Goal: Check status: Check status

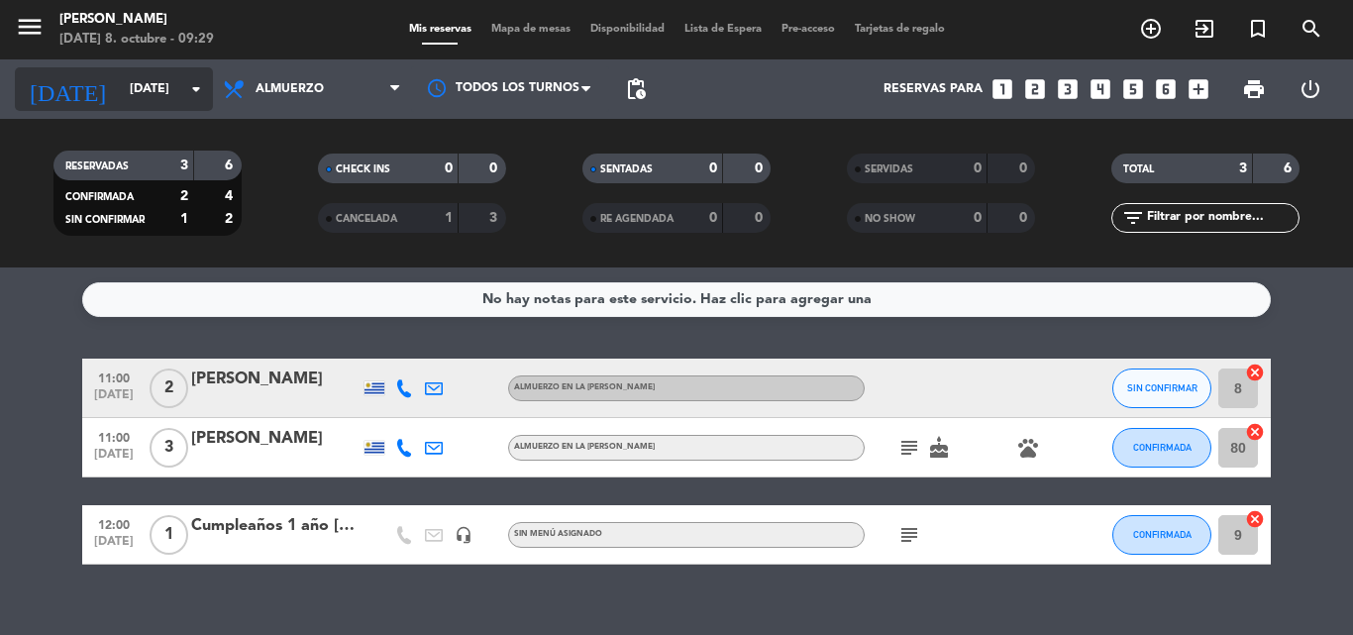
click at [205, 87] on icon "arrow_drop_down" at bounding box center [196, 89] width 24 height 24
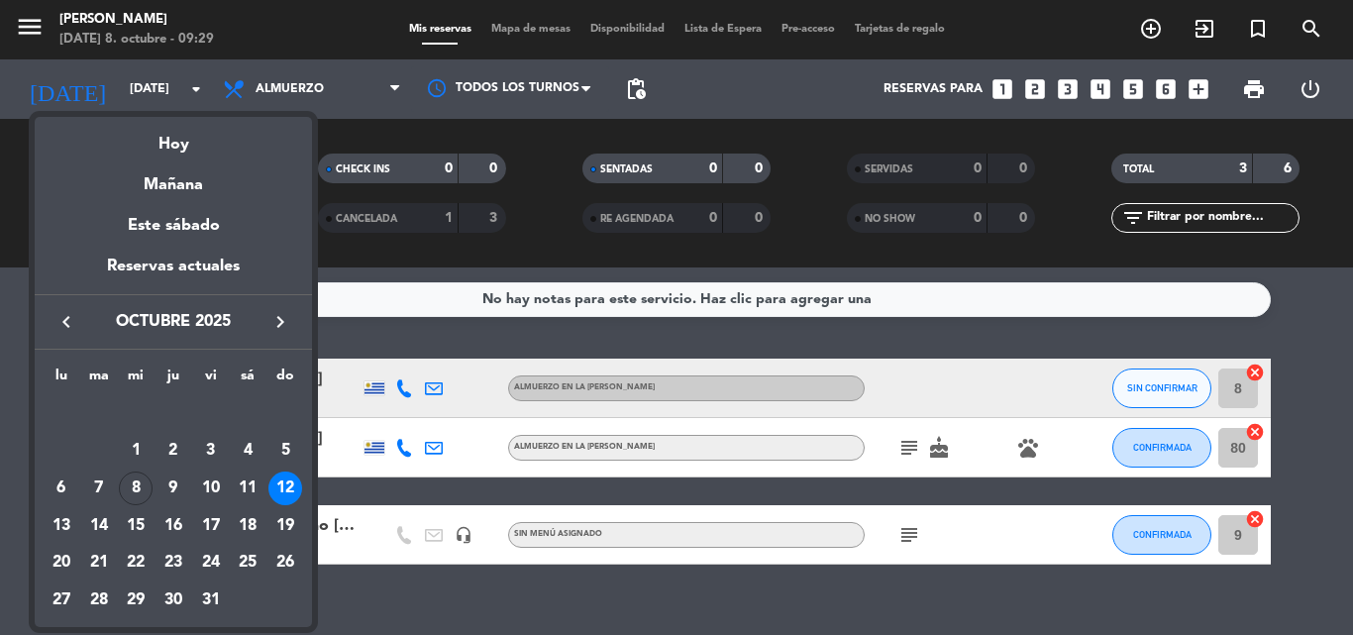
click at [371, 572] on div at bounding box center [676, 317] width 1353 height 635
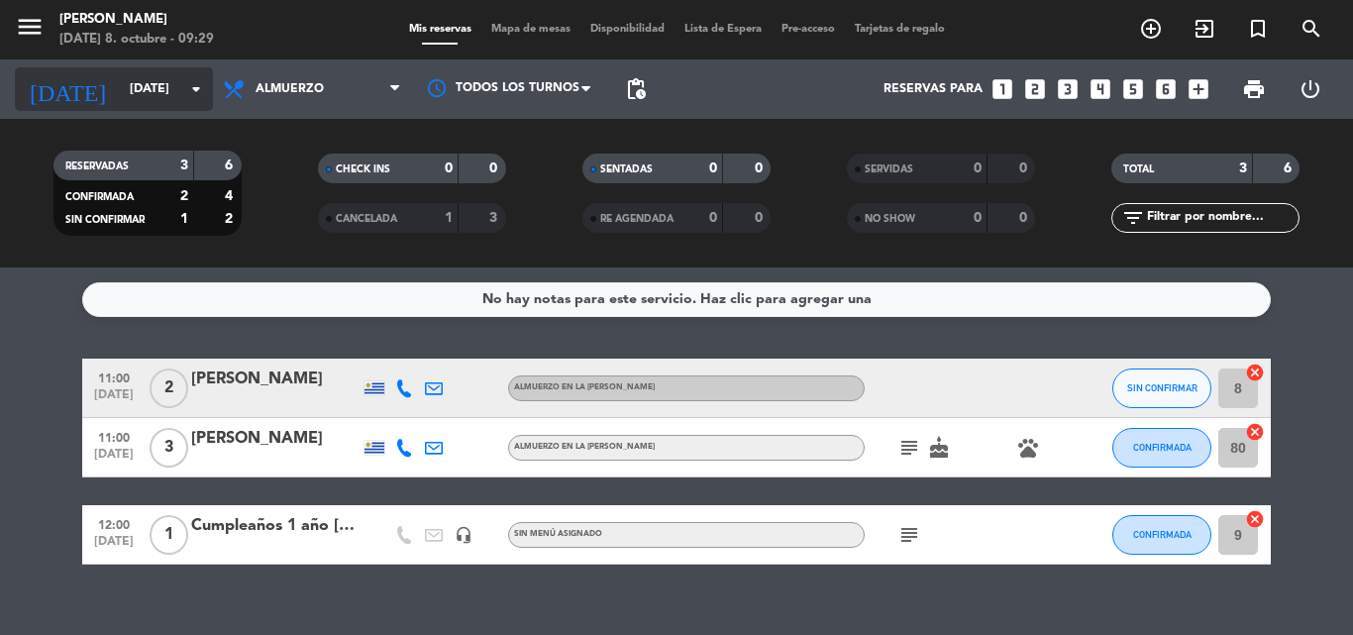
click at [196, 96] on icon "arrow_drop_down" at bounding box center [196, 89] width 24 height 24
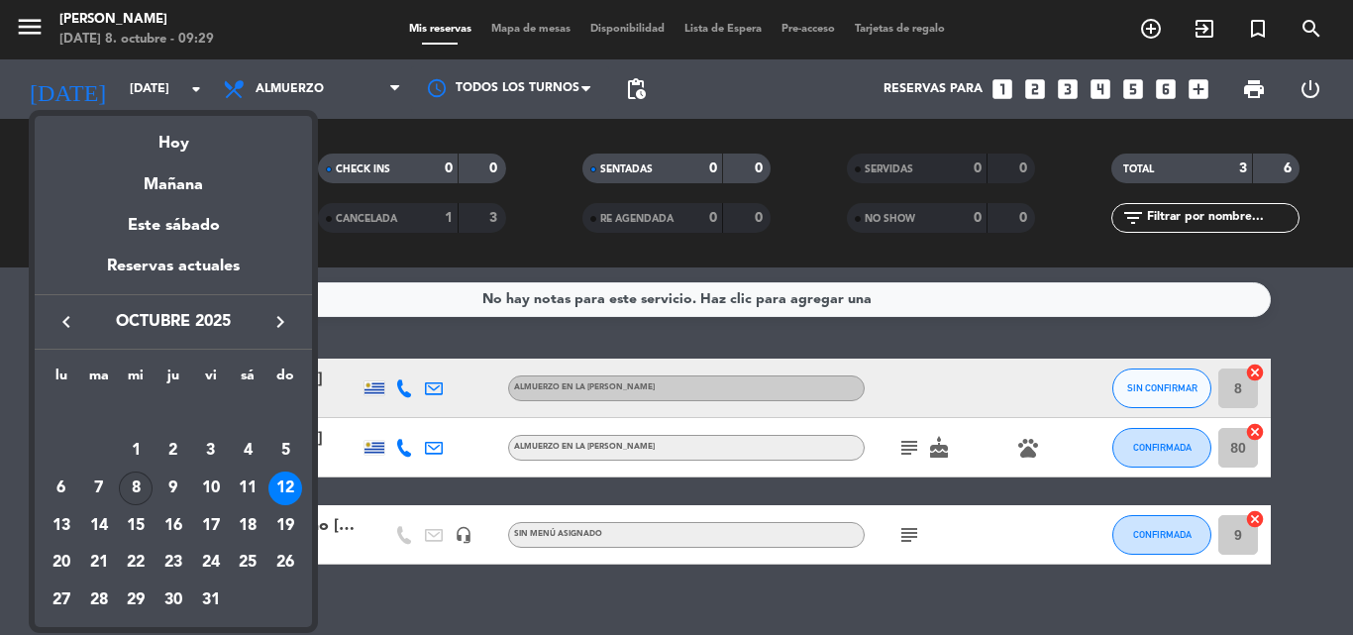
click at [138, 486] on div "8" at bounding box center [136, 488] width 34 height 34
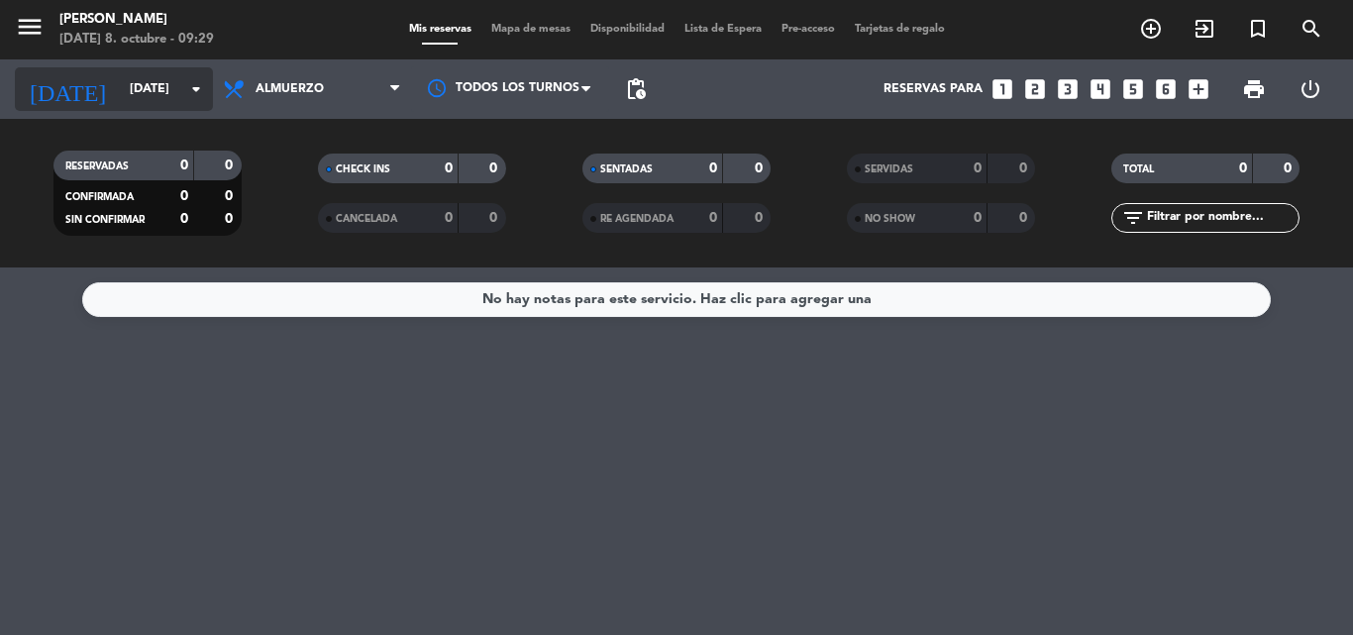
click at [194, 90] on icon "arrow_drop_down" at bounding box center [196, 89] width 24 height 24
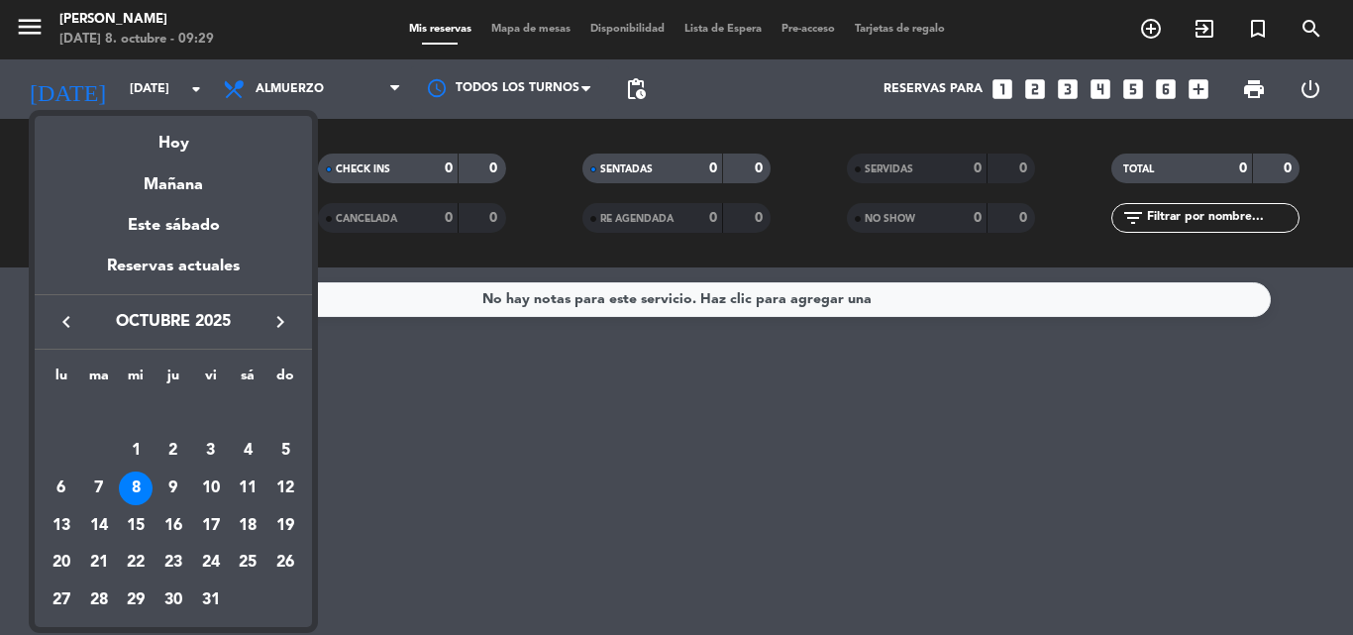
click at [515, 464] on div at bounding box center [676, 317] width 1353 height 635
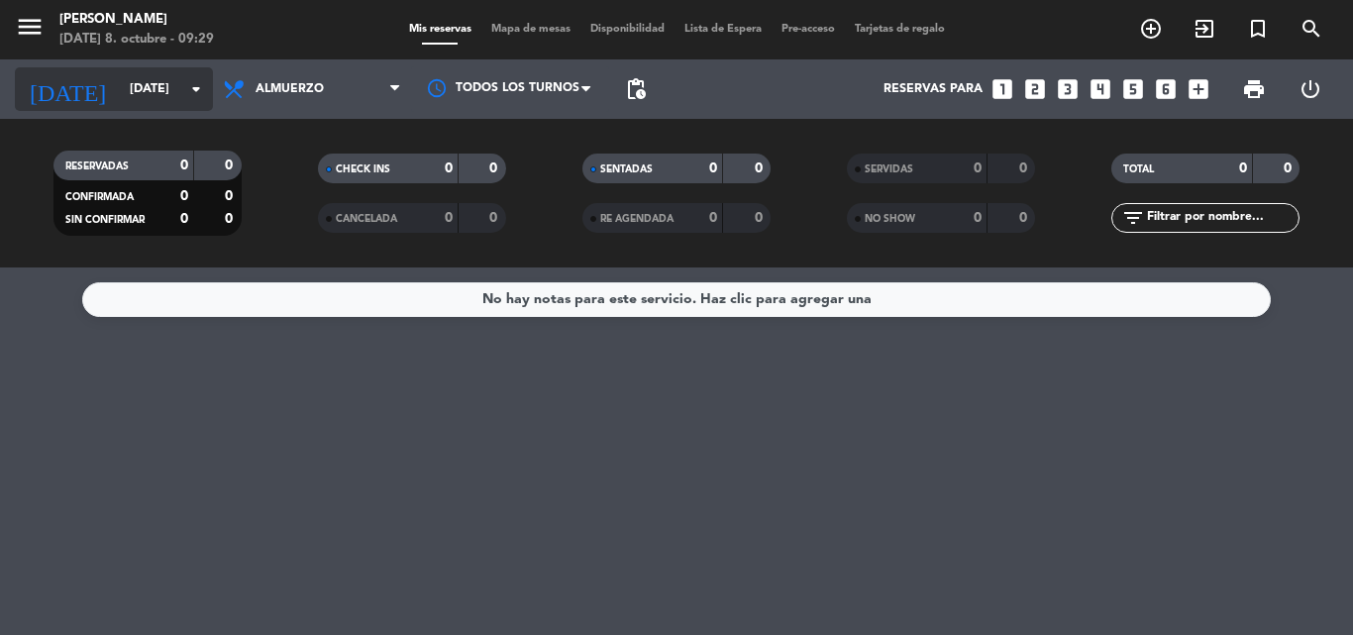
click at [184, 88] on icon "arrow_drop_down" at bounding box center [196, 89] width 24 height 24
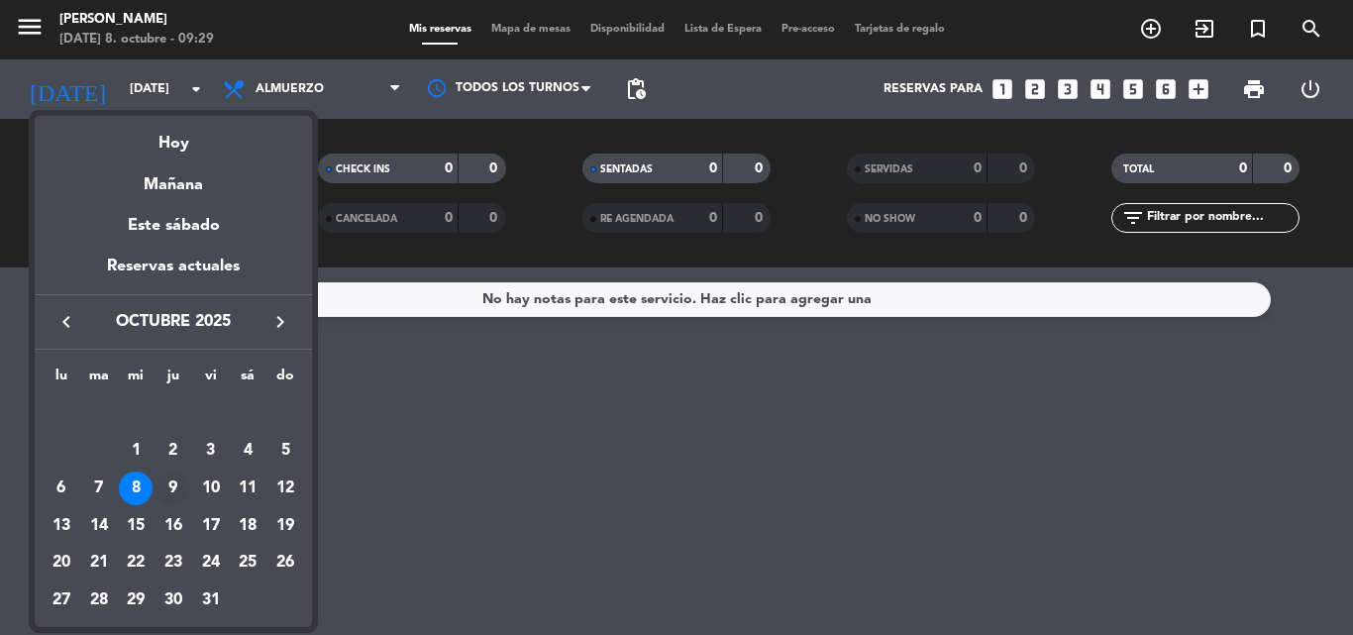
click at [176, 480] on div "9" at bounding box center [173, 488] width 34 height 34
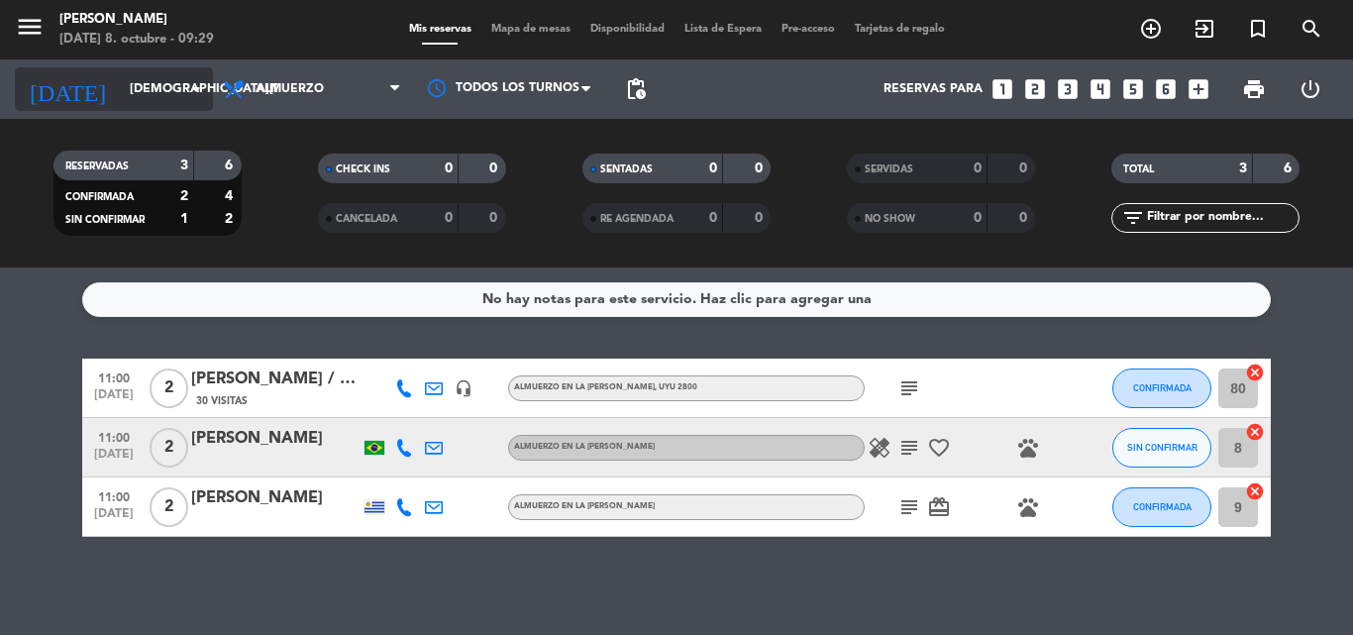
click at [205, 93] on icon "arrow_drop_down" at bounding box center [196, 89] width 24 height 24
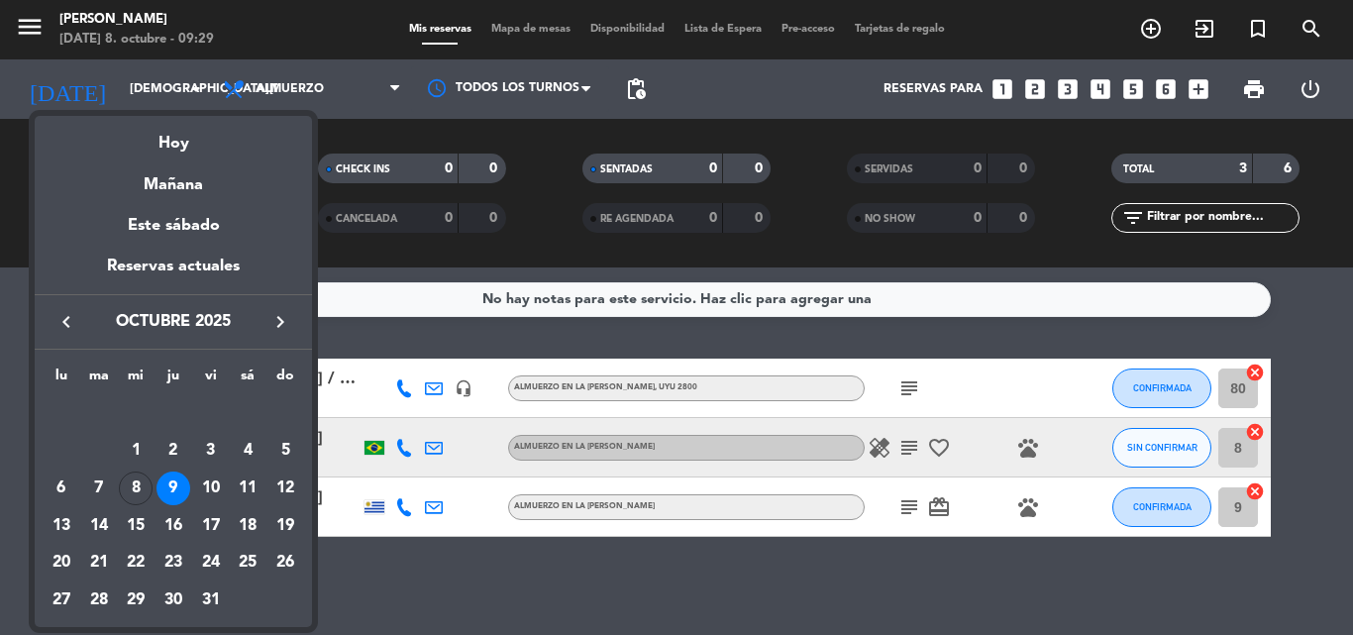
click at [403, 562] on div at bounding box center [676, 317] width 1353 height 635
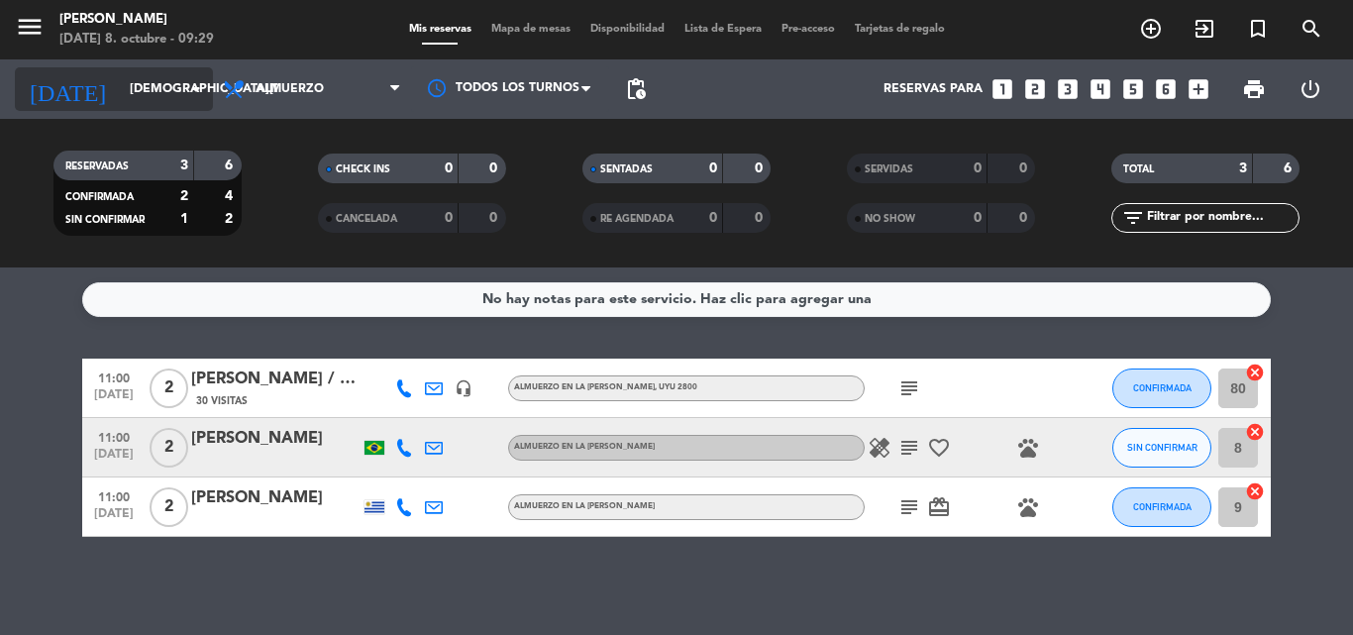
click at [194, 91] on icon "arrow_drop_down" at bounding box center [196, 89] width 24 height 24
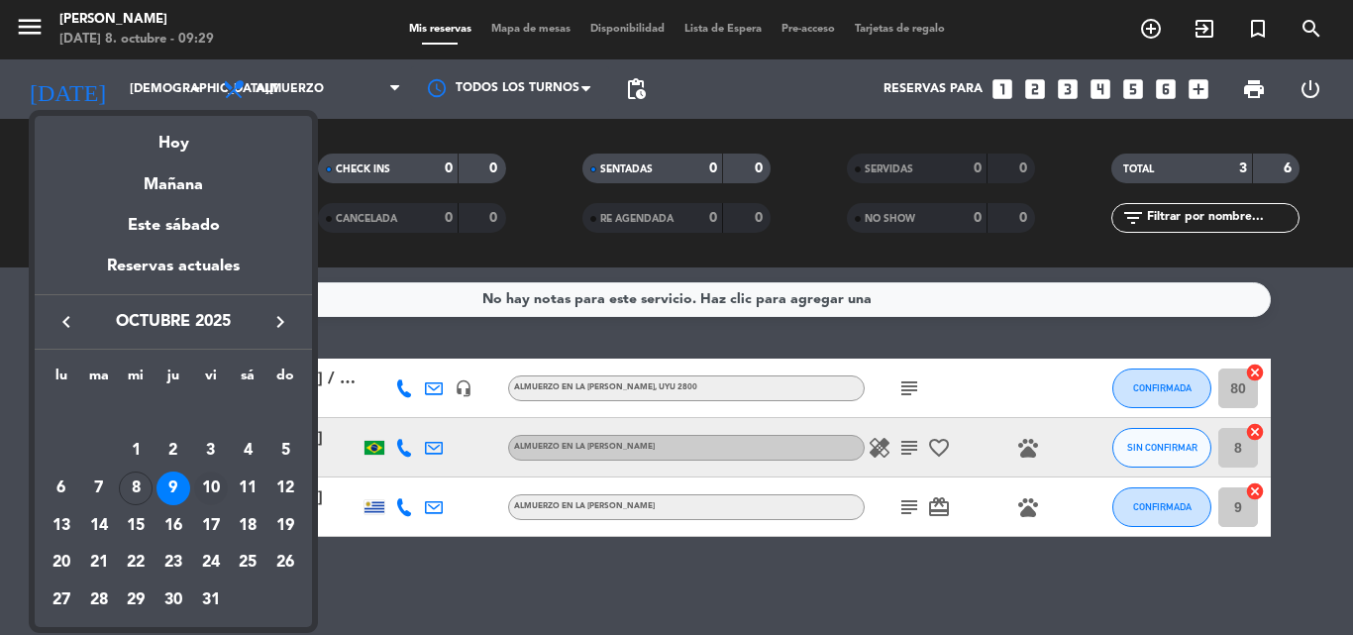
click at [213, 489] on div "10" at bounding box center [211, 488] width 34 height 34
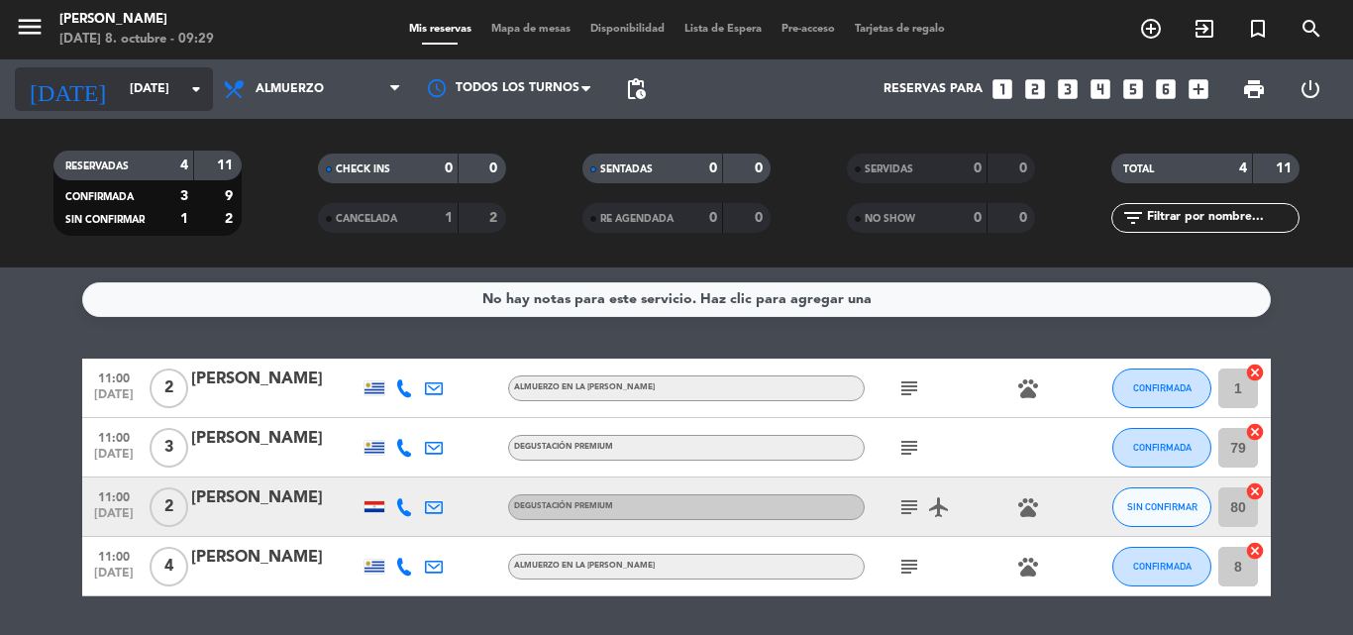
click at [197, 90] on icon "arrow_drop_down" at bounding box center [196, 89] width 24 height 24
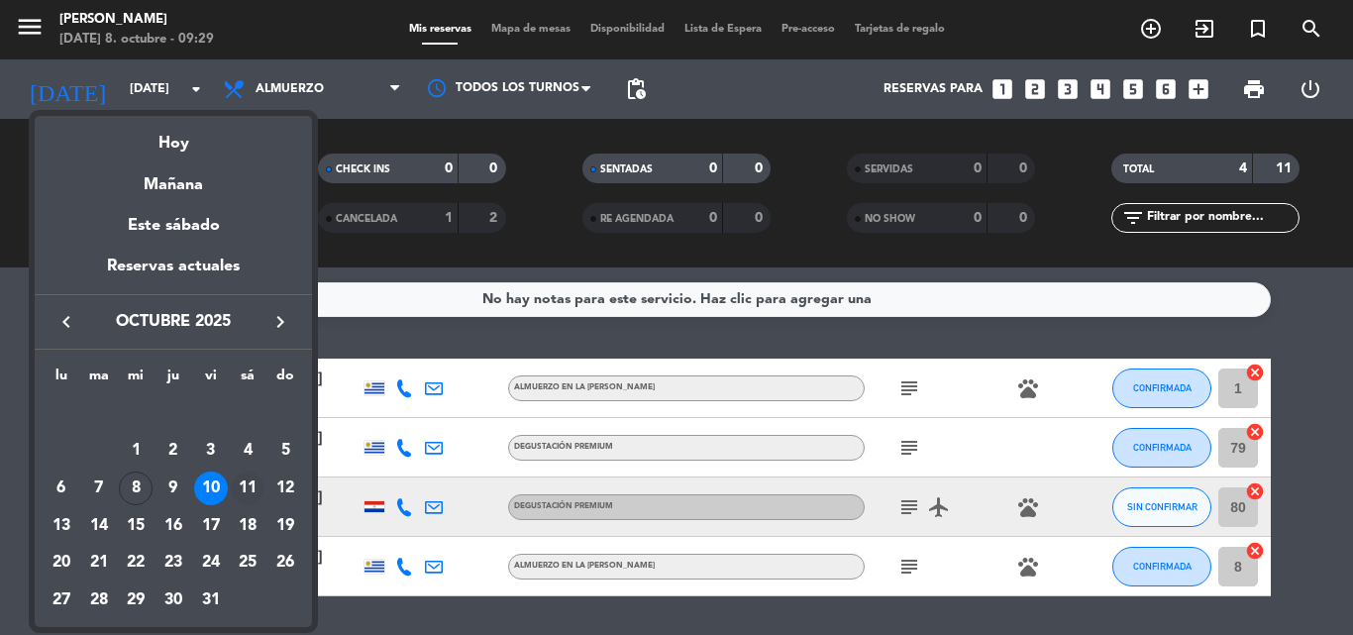
click at [246, 490] on div "11" at bounding box center [248, 488] width 34 height 34
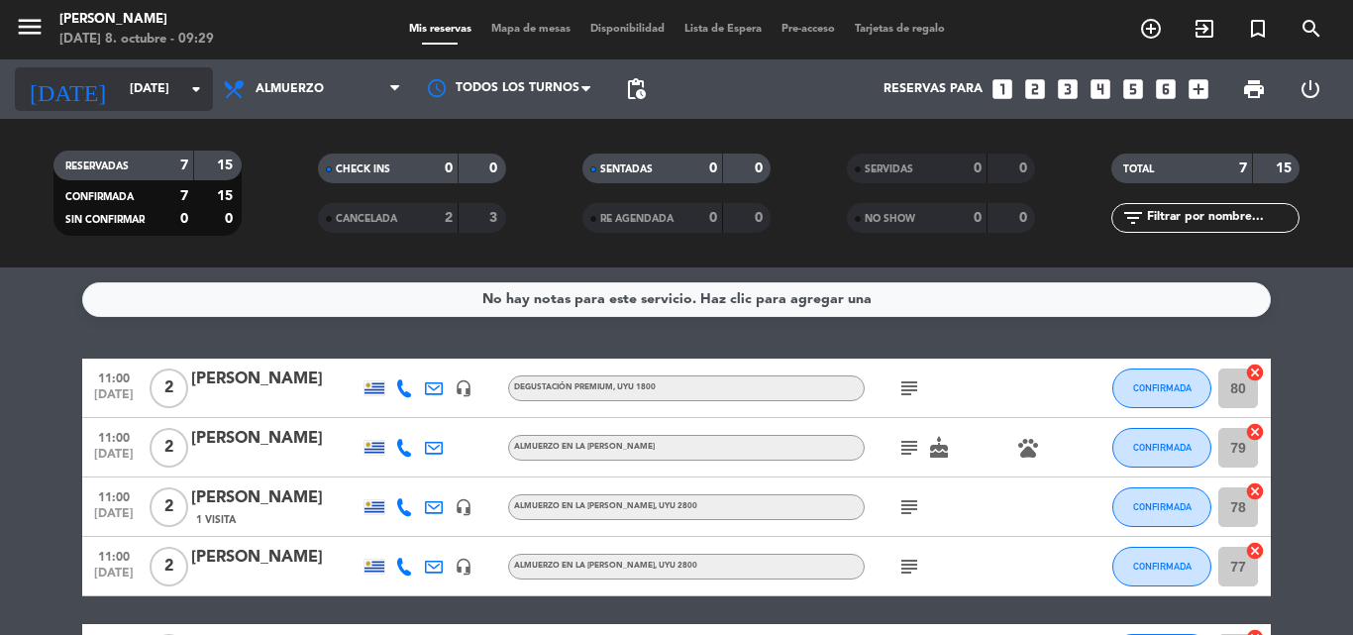
click at [201, 89] on icon "arrow_drop_down" at bounding box center [196, 89] width 24 height 24
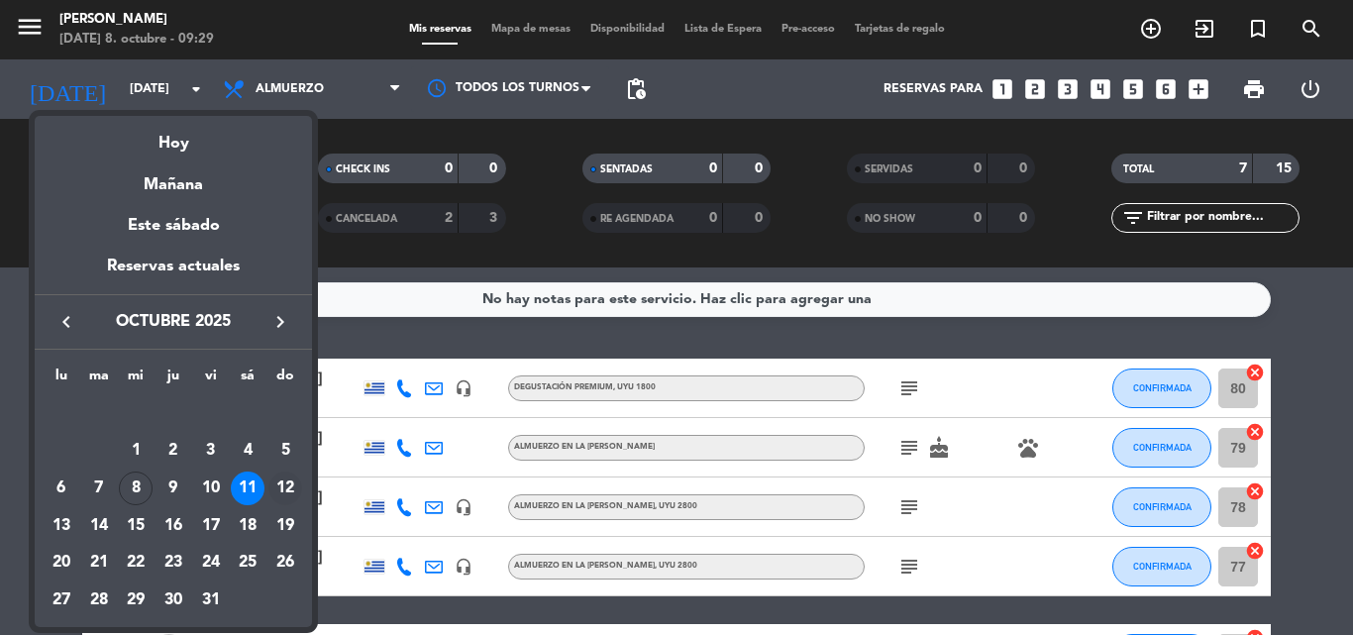
click at [294, 486] on div "12" at bounding box center [285, 488] width 34 height 34
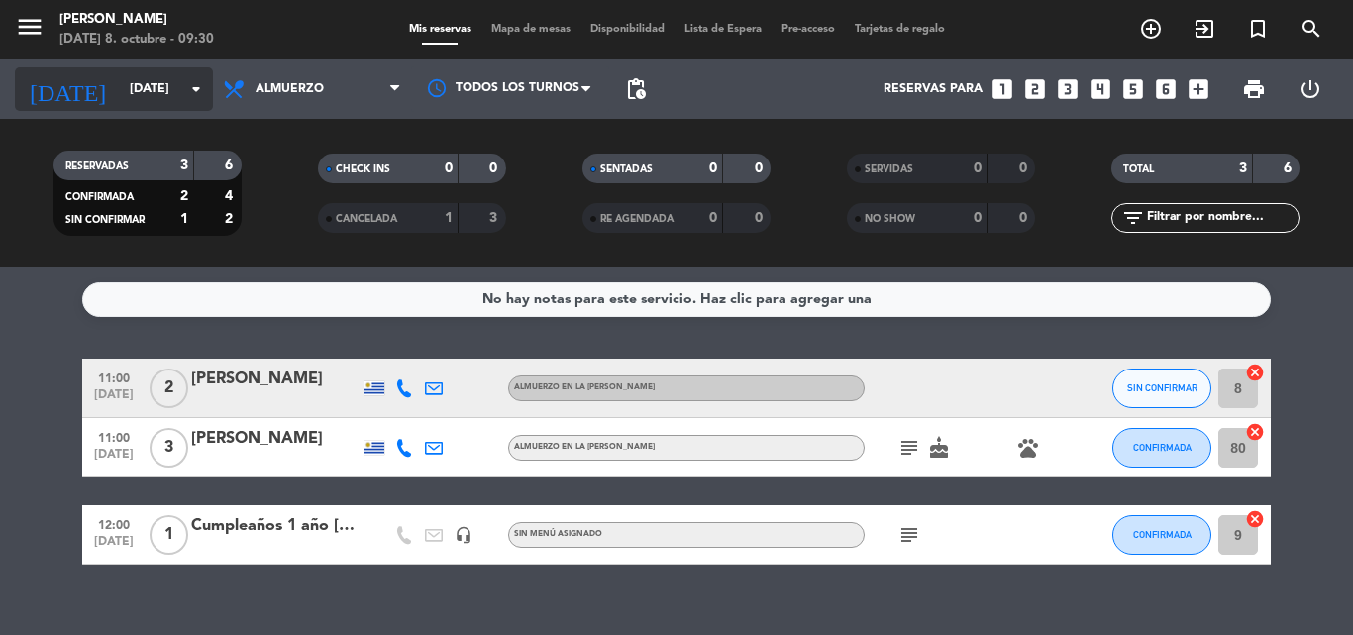
click at [189, 97] on icon "arrow_drop_down" at bounding box center [196, 89] width 24 height 24
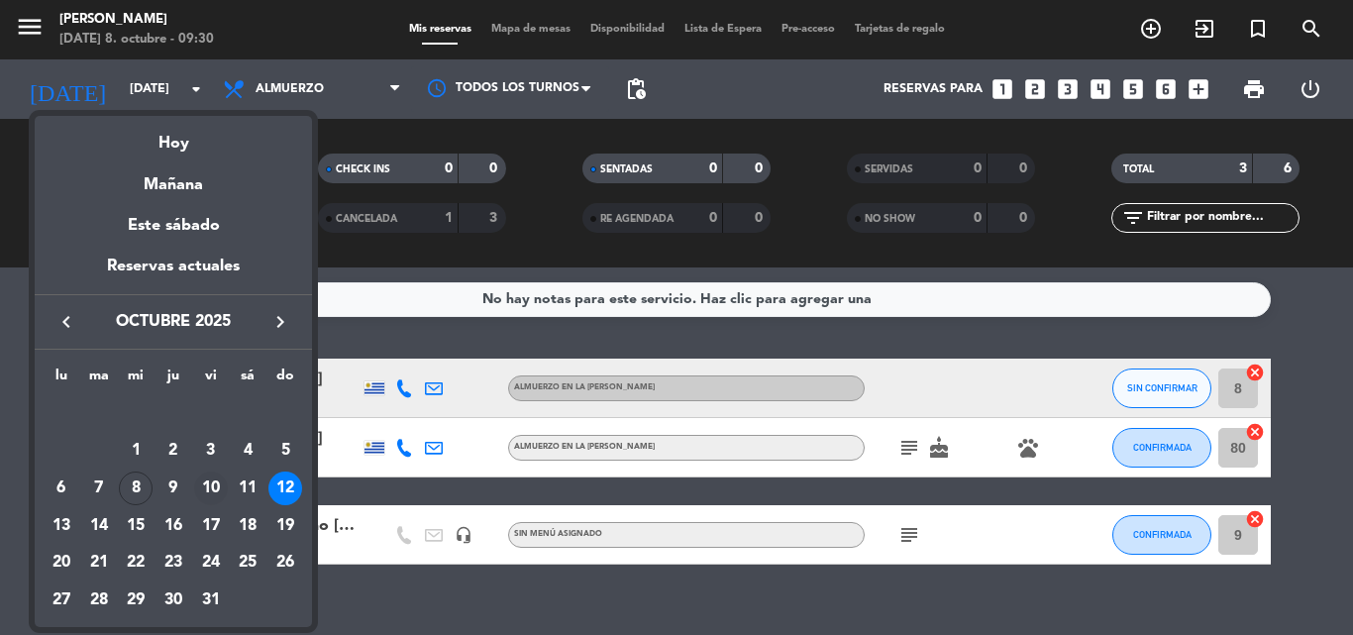
click at [210, 490] on div "10" at bounding box center [211, 488] width 34 height 34
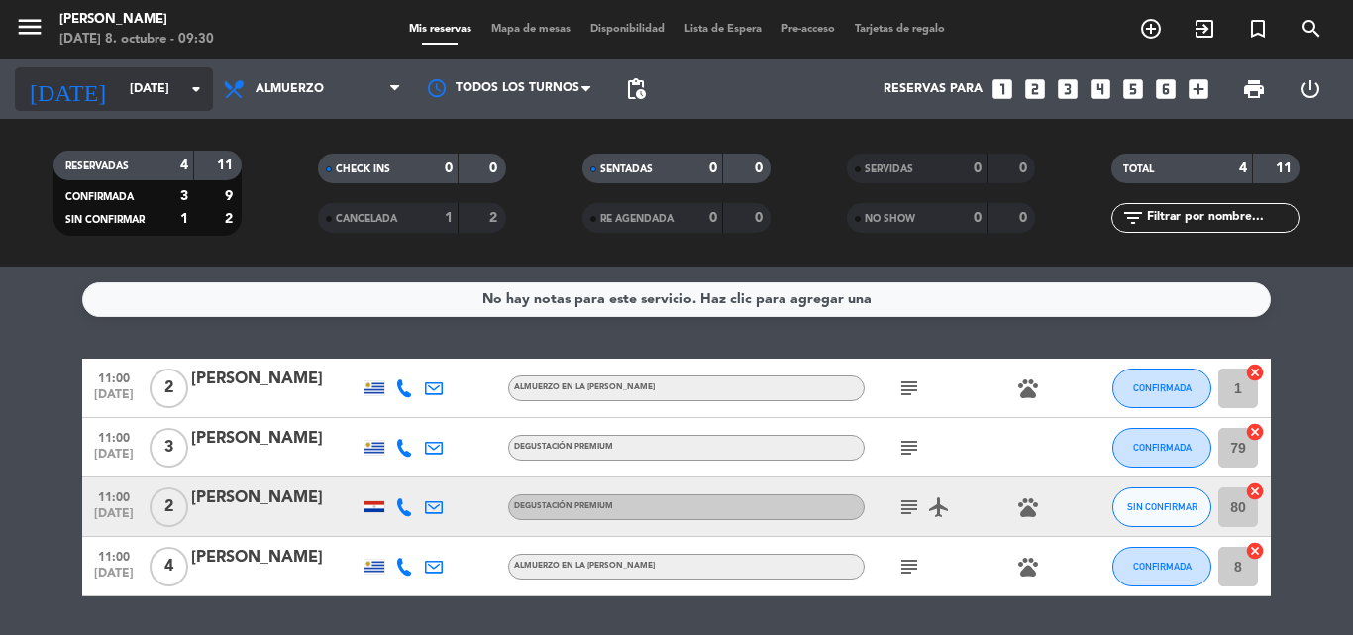
click at [203, 97] on icon "arrow_drop_down" at bounding box center [196, 89] width 24 height 24
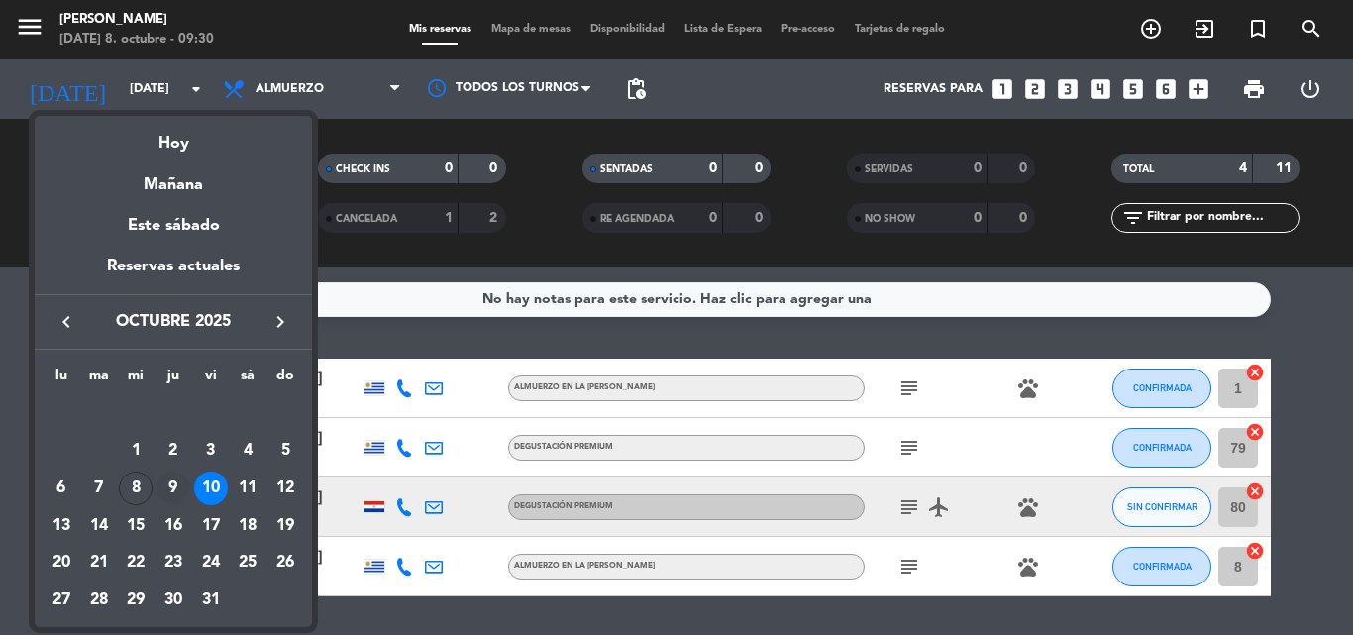
click at [163, 495] on div "9" at bounding box center [173, 488] width 34 height 34
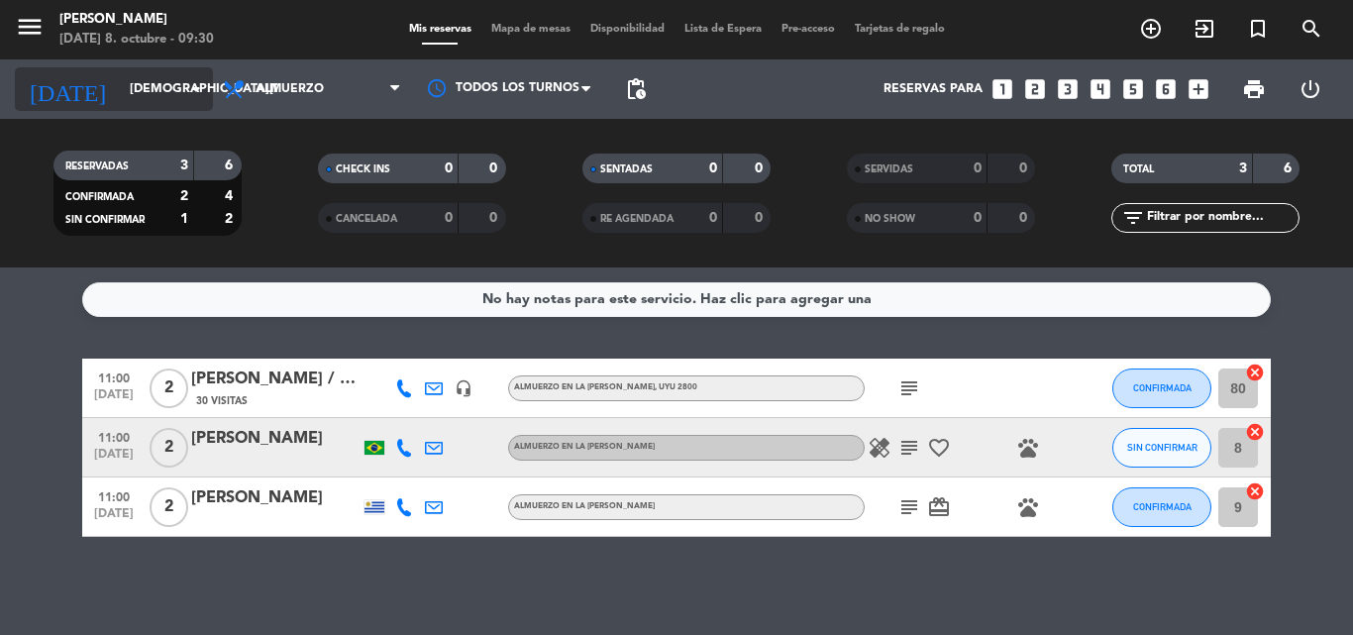
click at [195, 91] on icon "arrow_drop_down" at bounding box center [196, 89] width 24 height 24
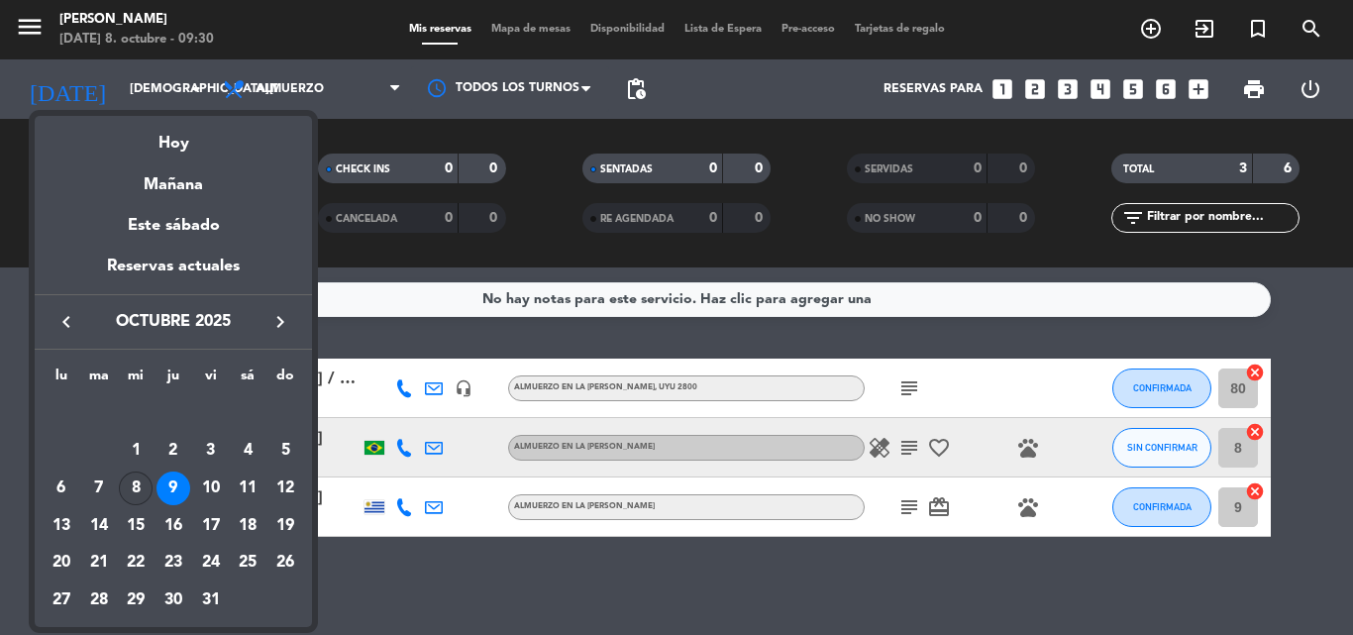
click at [139, 487] on div "8" at bounding box center [136, 488] width 34 height 34
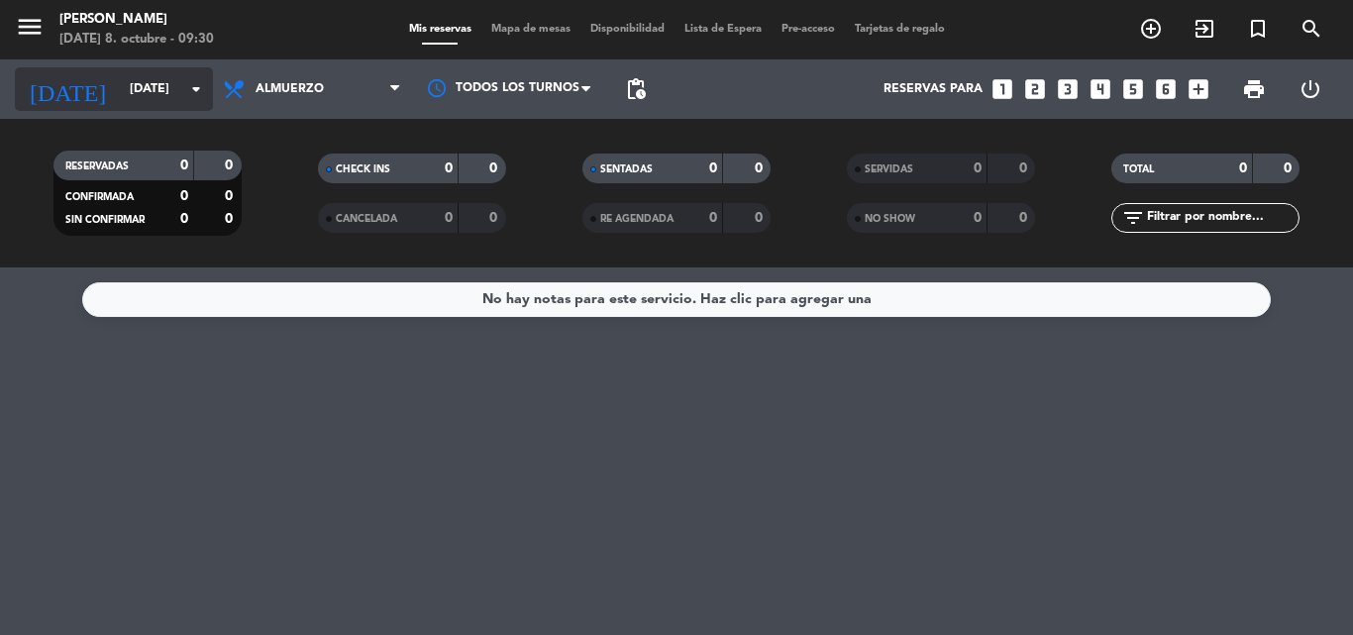
click at [206, 98] on icon "arrow_drop_down" at bounding box center [196, 89] width 24 height 24
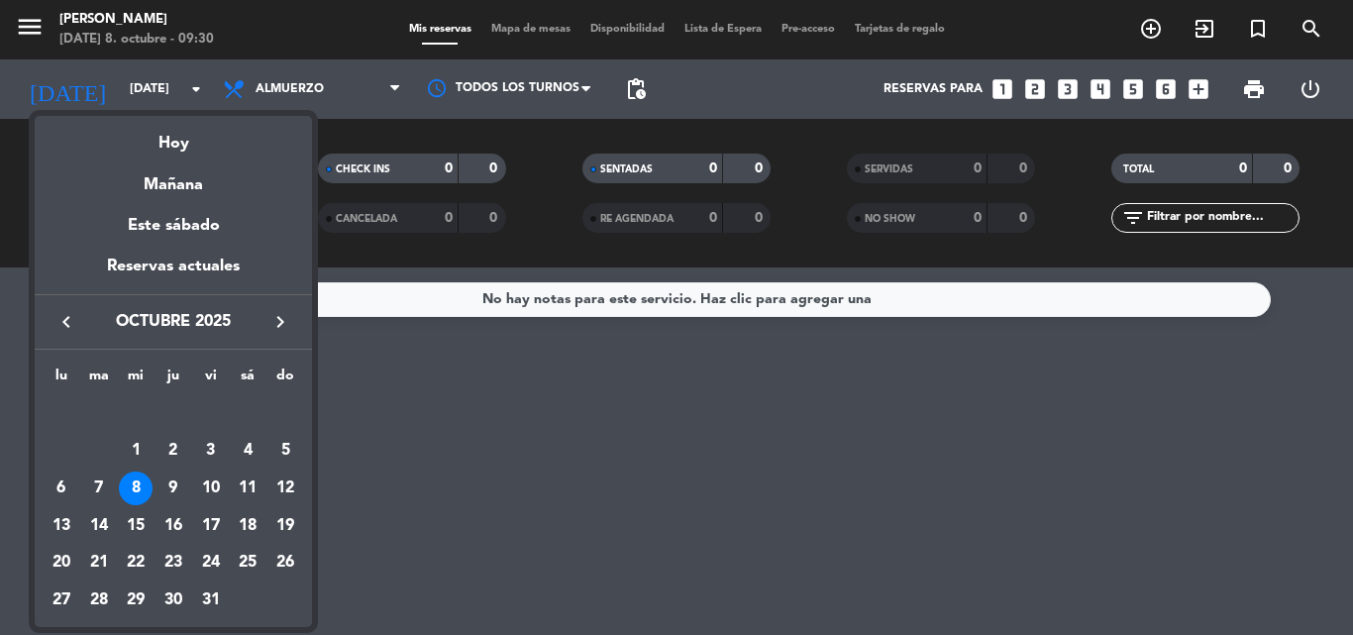
click at [181, 484] on div "9" at bounding box center [173, 488] width 34 height 34
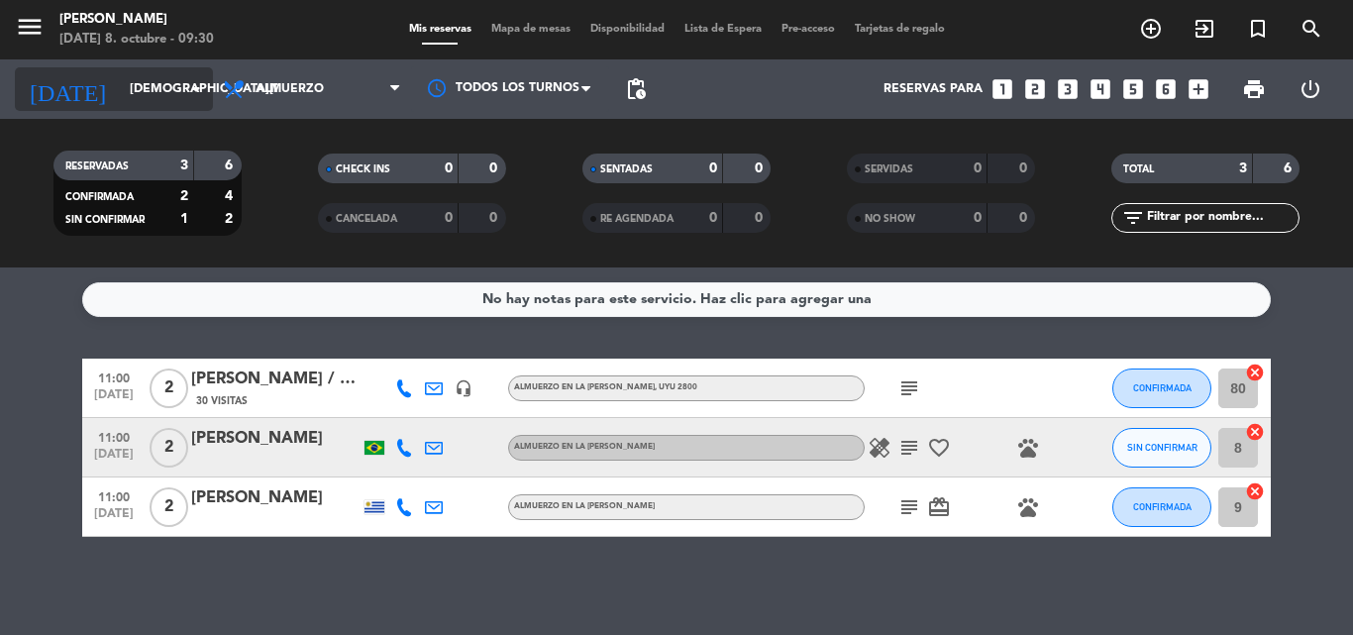
click at [194, 92] on icon "arrow_drop_down" at bounding box center [196, 89] width 24 height 24
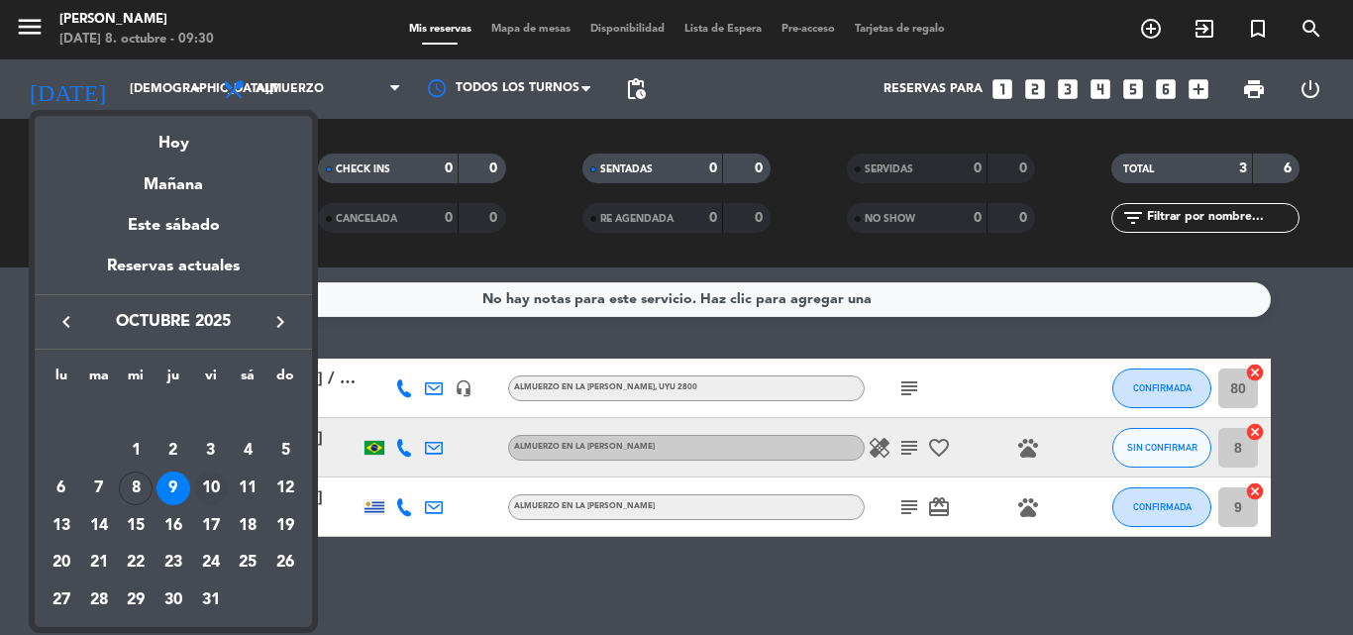
click at [213, 489] on div "10" at bounding box center [211, 488] width 34 height 34
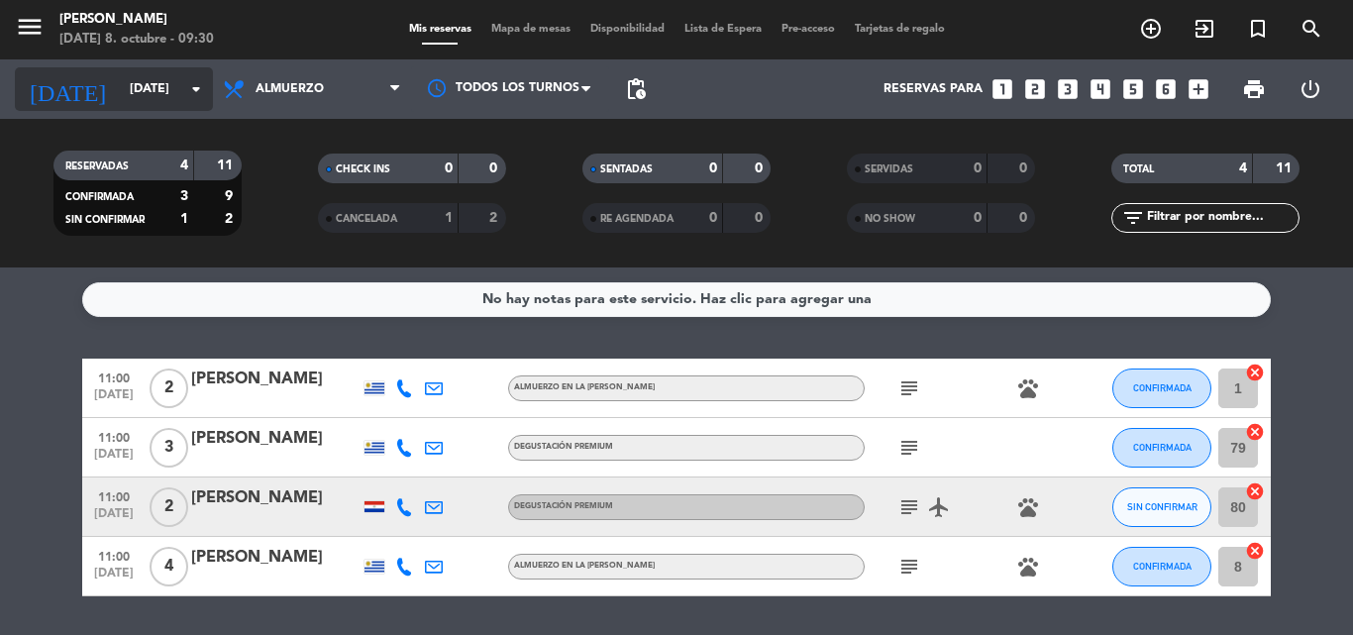
click at [200, 90] on icon "arrow_drop_down" at bounding box center [196, 89] width 24 height 24
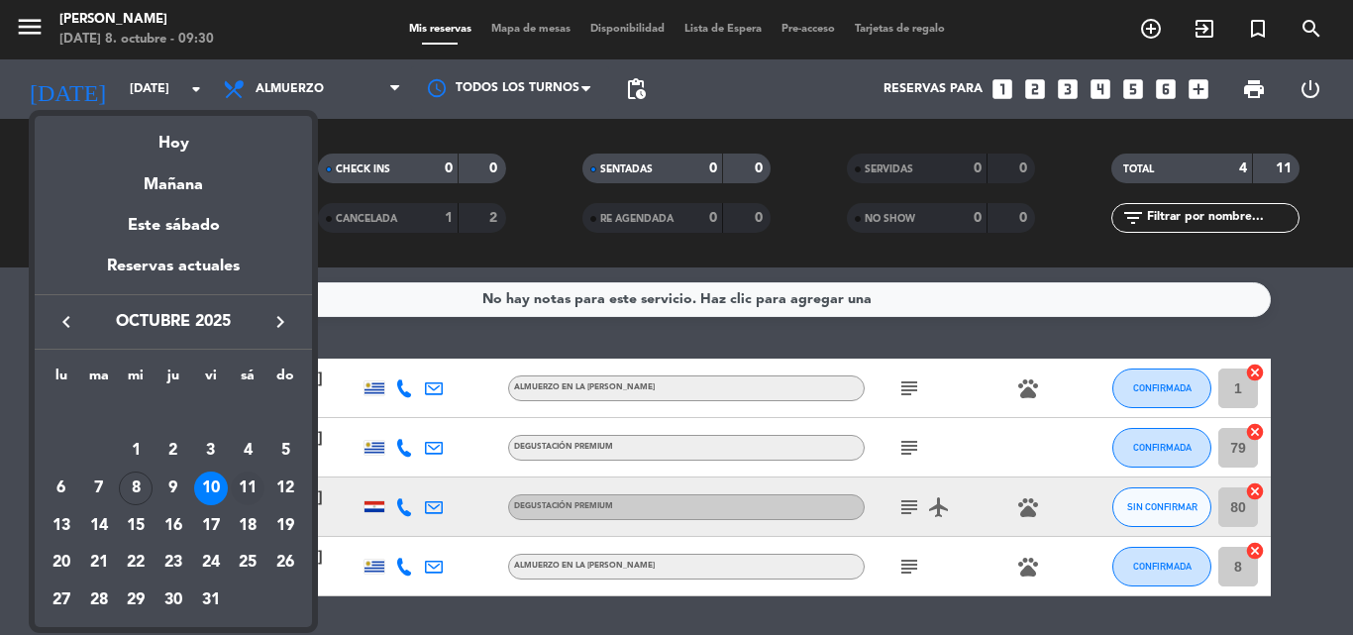
click at [246, 481] on div "11" at bounding box center [248, 488] width 34 height 34
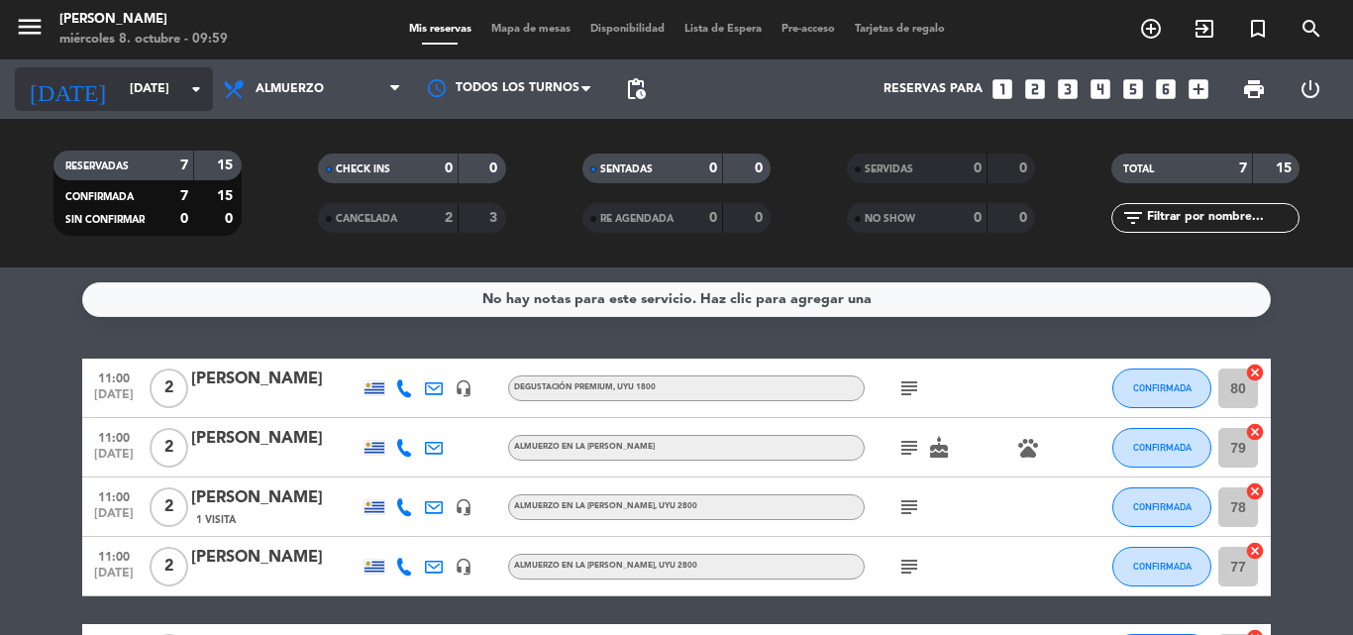
click at [193, 81] on icon "arrow_drop_down" at bounding box center [196, 89] width 24 height 24
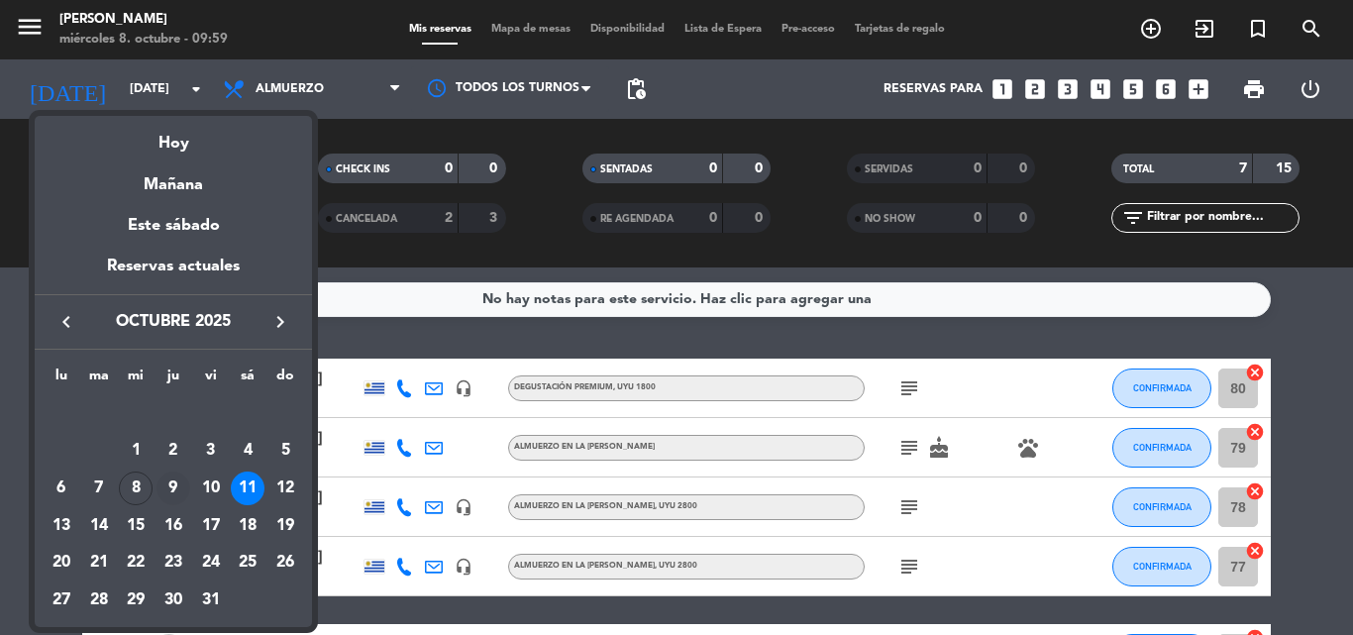
click at [188, 488] on div "9" at bounding box center [173, 488] width 34 height 34
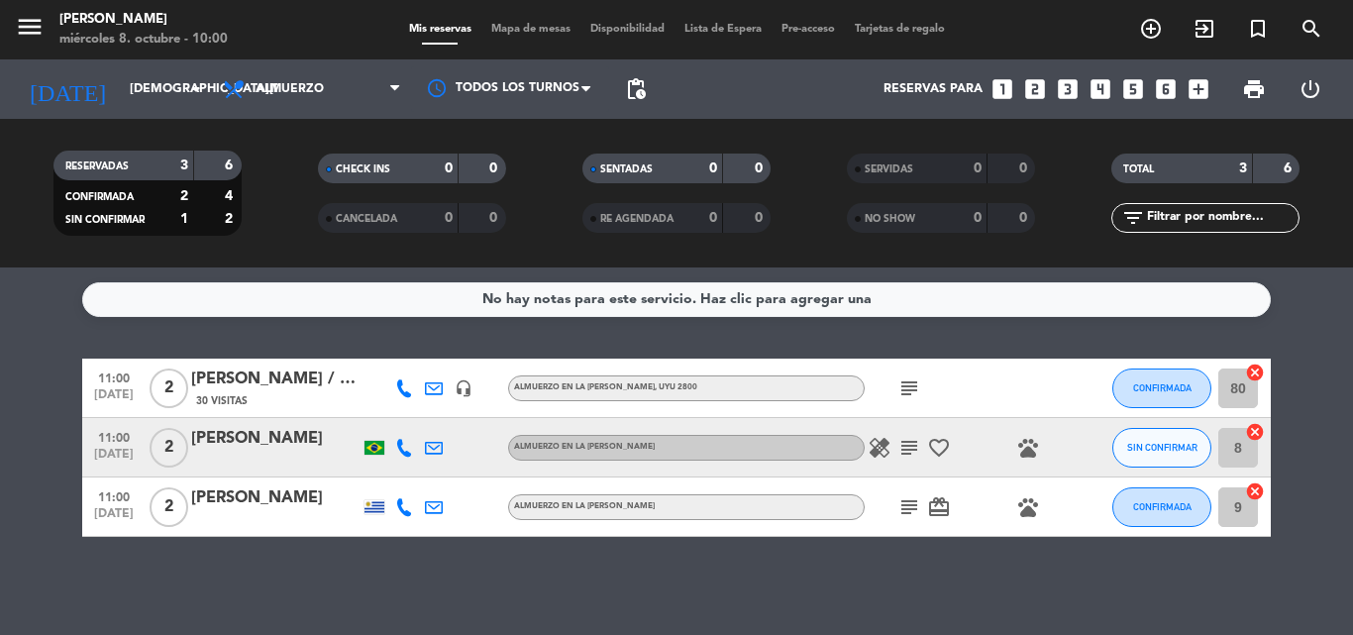
click at [907, 440] on icon "subject" at bounding box center [909, 448] width 24 height 24
click at [910, 388] on icon "subject" at bounding box center [909, 388] width 24 height 24
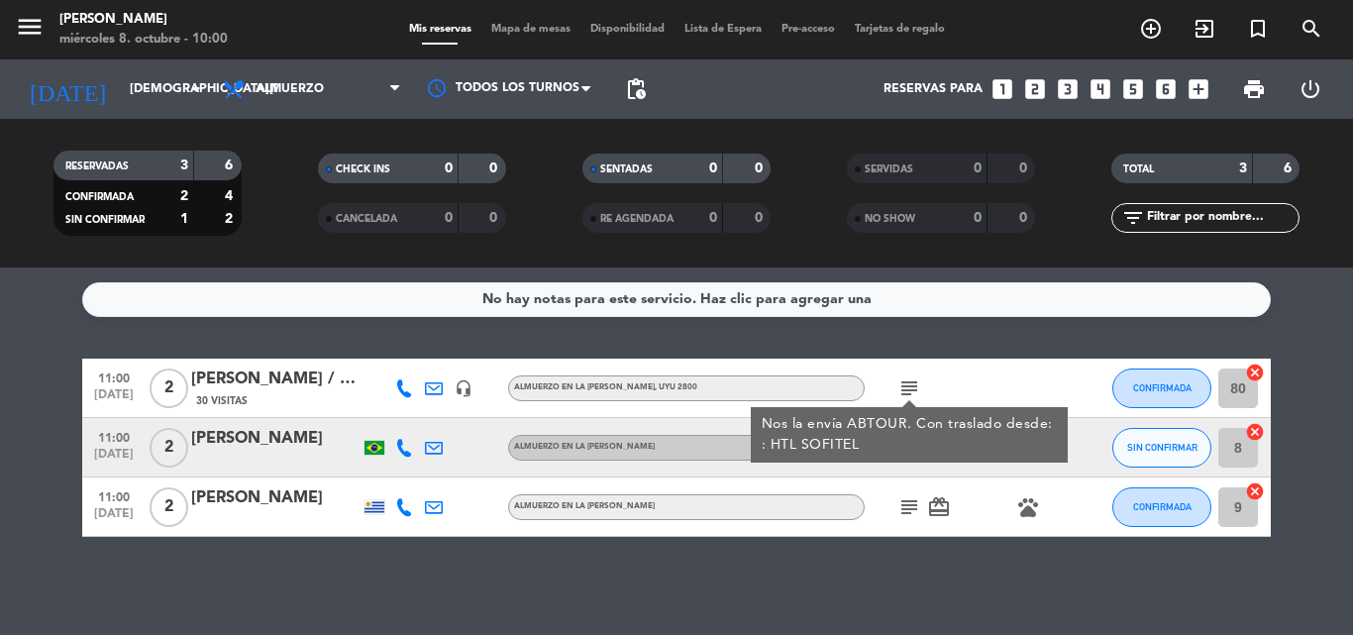
click at [913, 504] on icon "subject" at bounding box center [909, 507] width 24 height 24
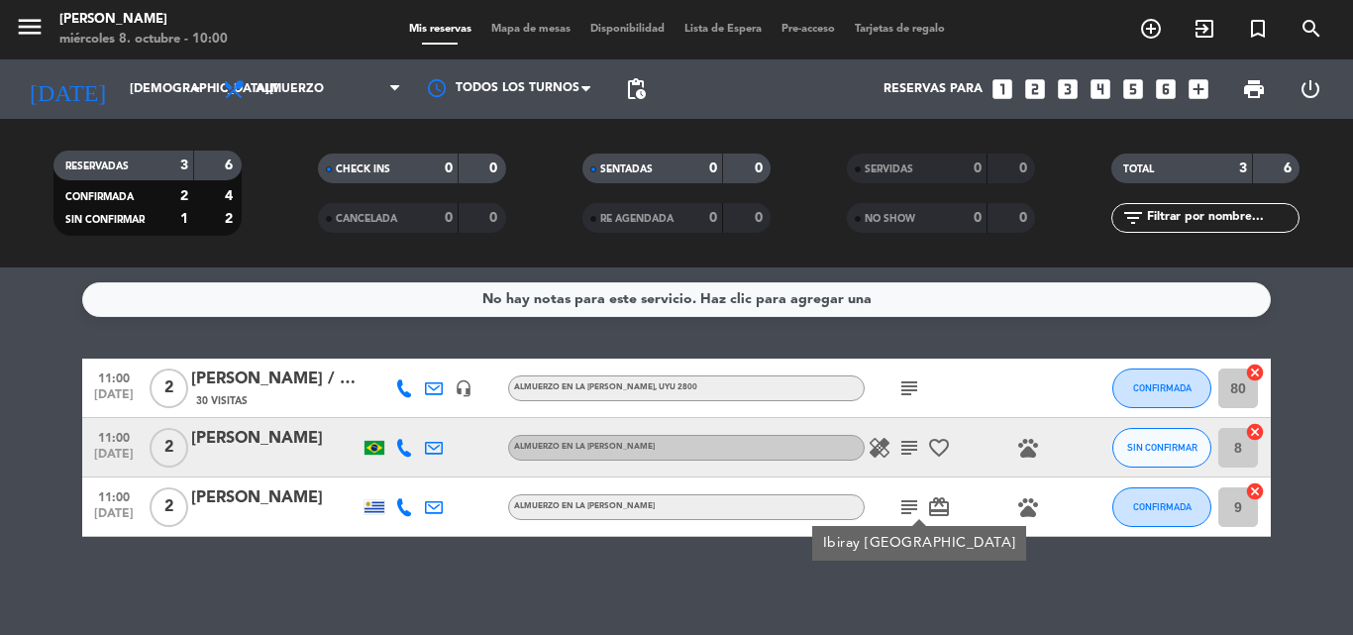
click at [669, 574] on div "No hay notas para este servicio. Haz clic para agregar una 11:00 [DATE] 2 [PERS…" at bounding box center [676, 450] width 1353 height 367
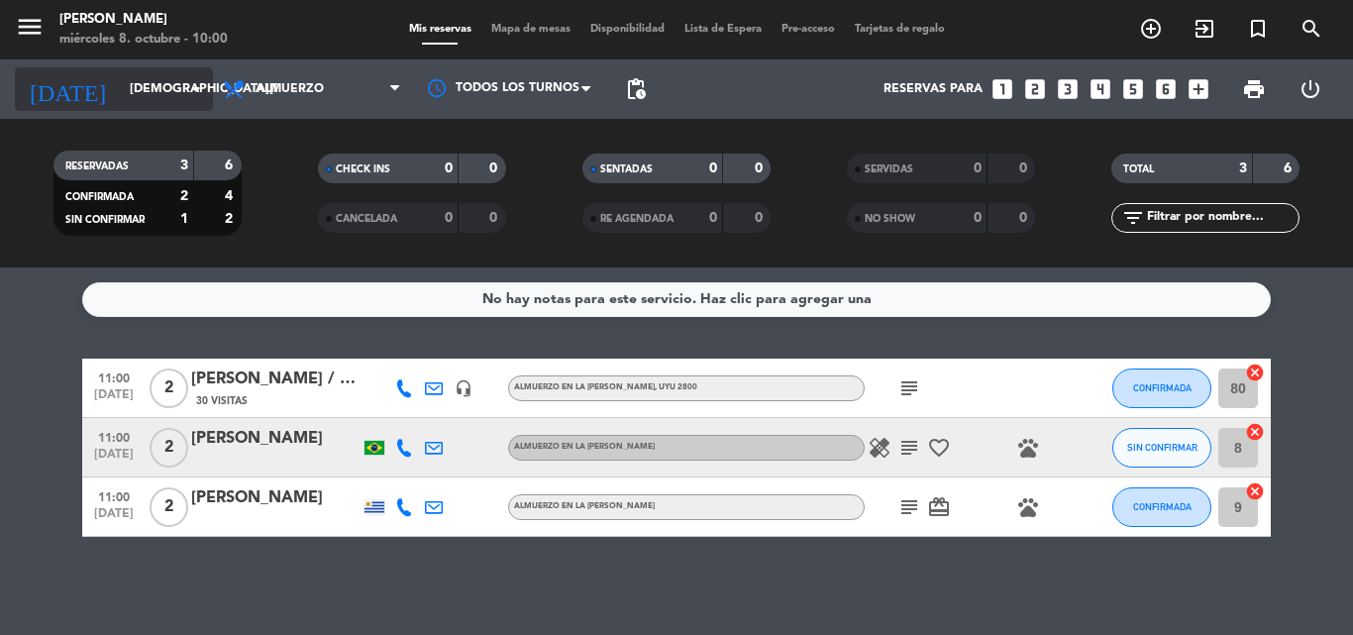
click at [191, 93] on icon "arrow_drop_down" at bounding box center [196, 89] width 24 height 24
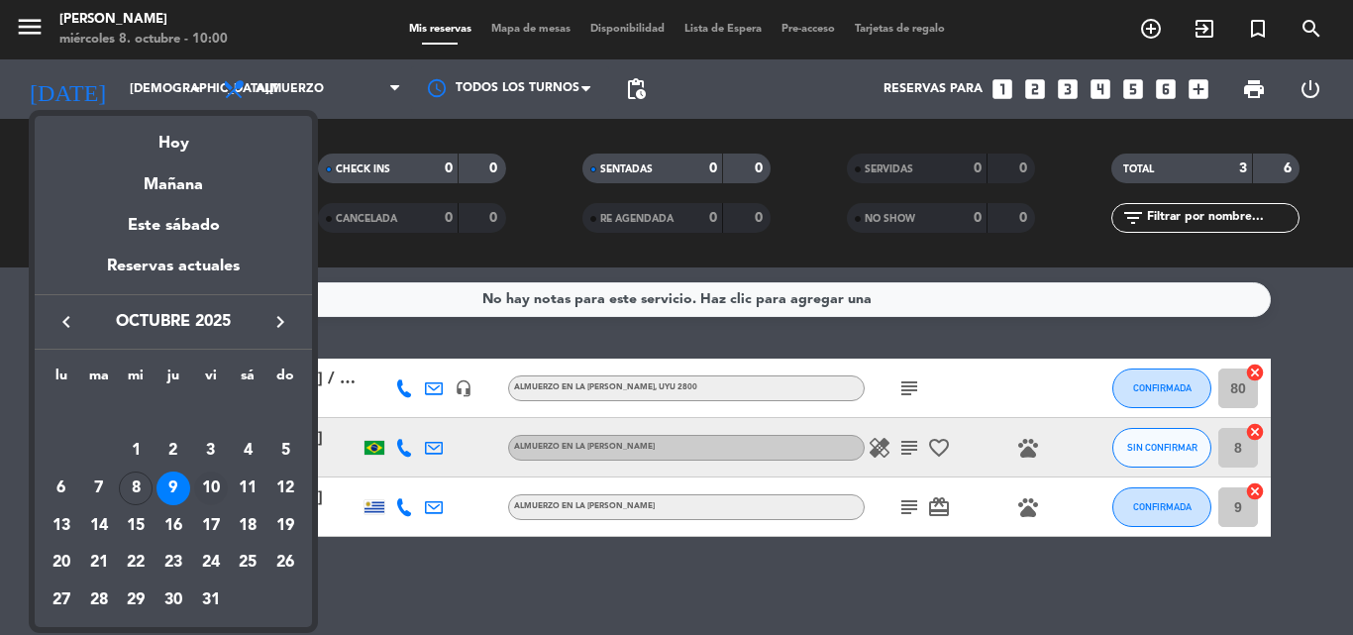
click at [211, 483] on div "10" at bounding box center [211, 488] width 34 height 34
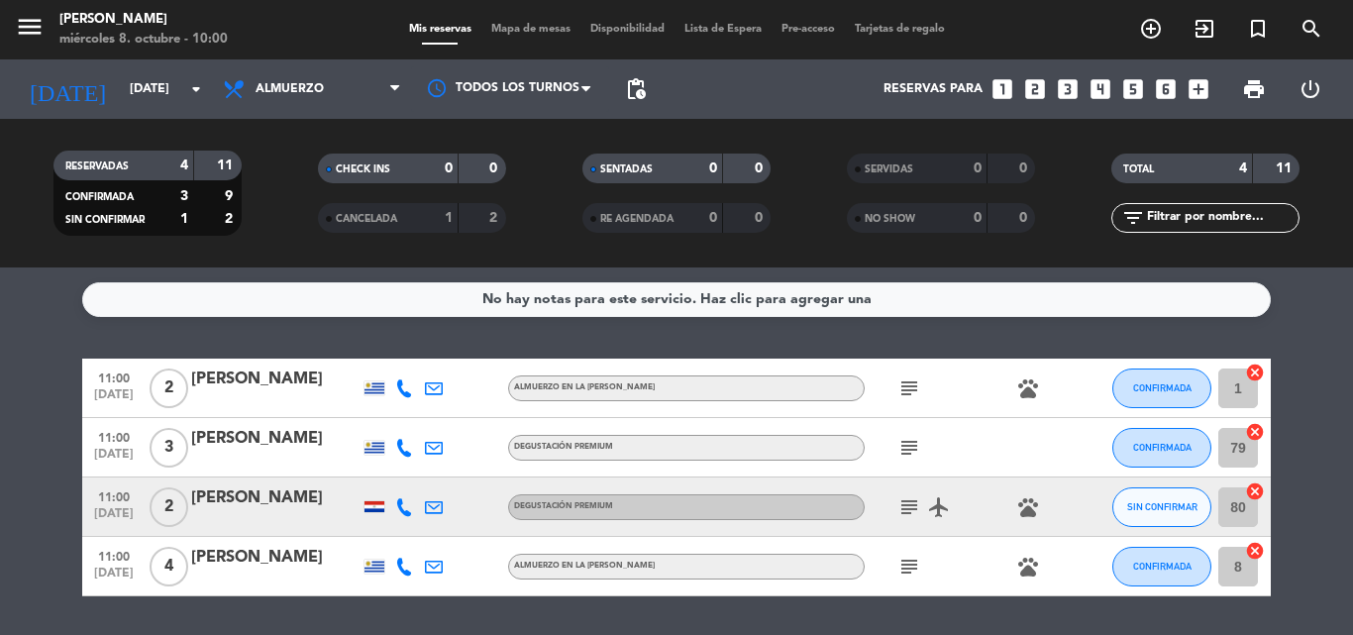
click at [377, 507] on div at bounding box center [374, 506] width 20 height 11
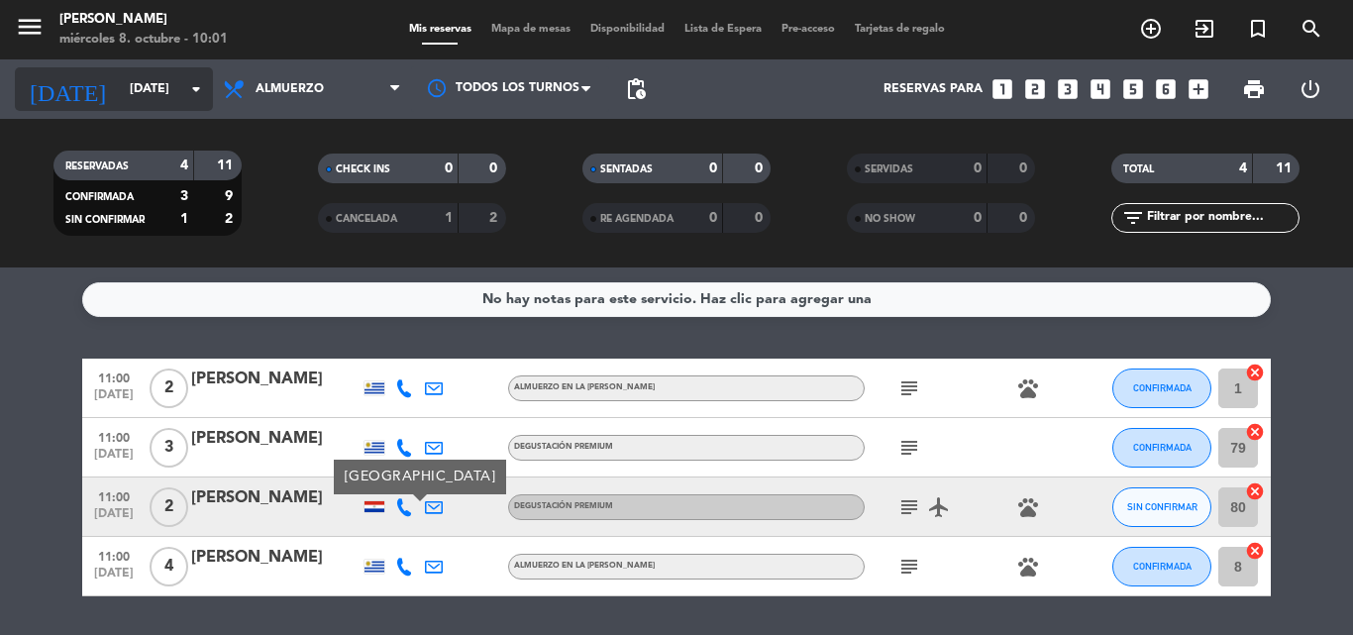
click at [197, 93] on icon "arrow_drop_down" at bounding box center [196, 89] width 24 height 24
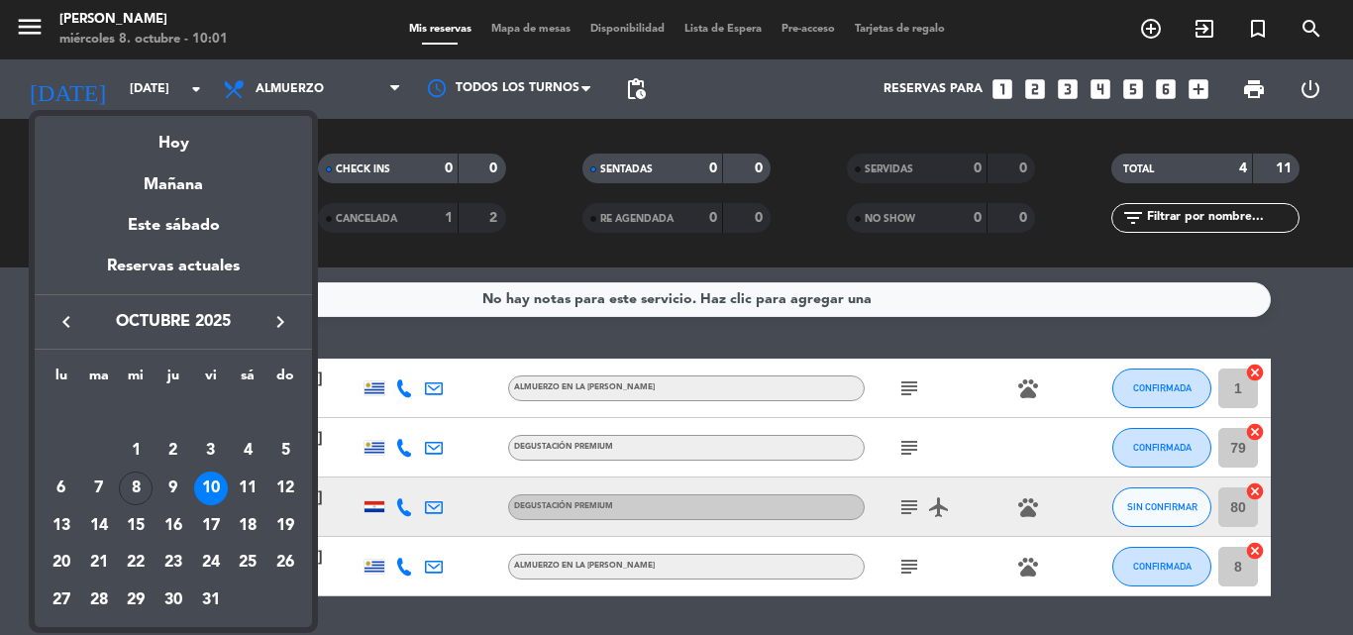
click at [256, 489] on div "11" at bounding box center [248, 488] width 34 height 34
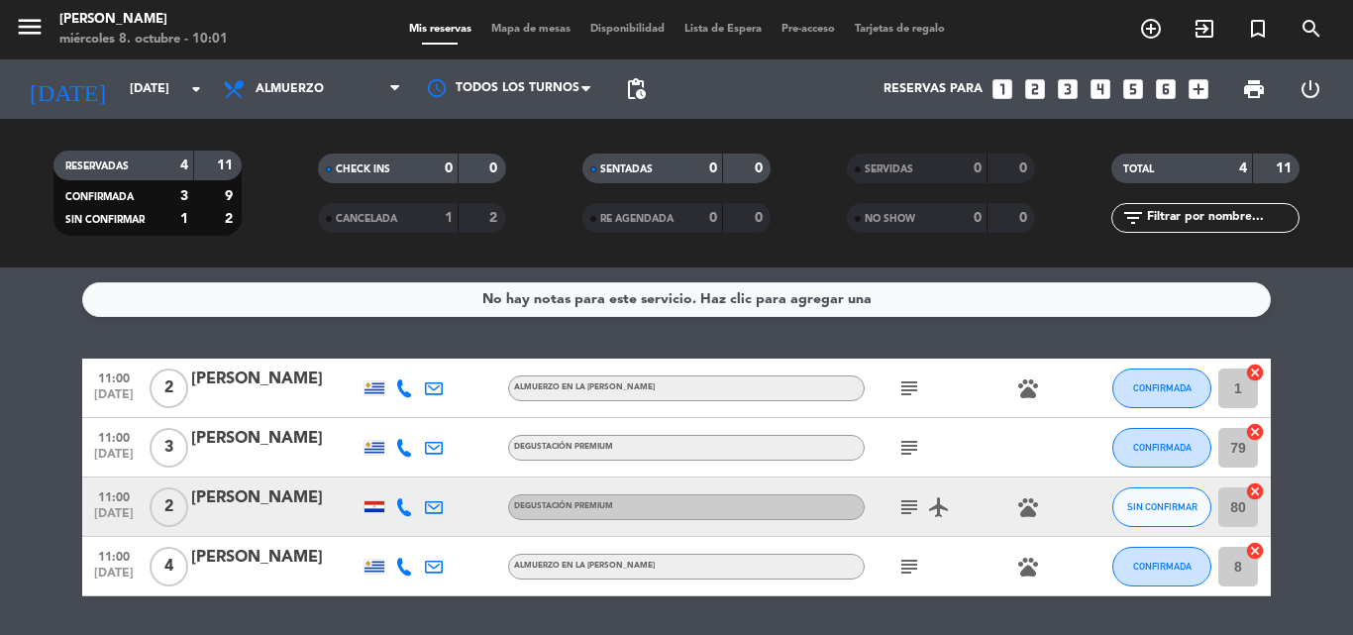
type input "[DATE]"
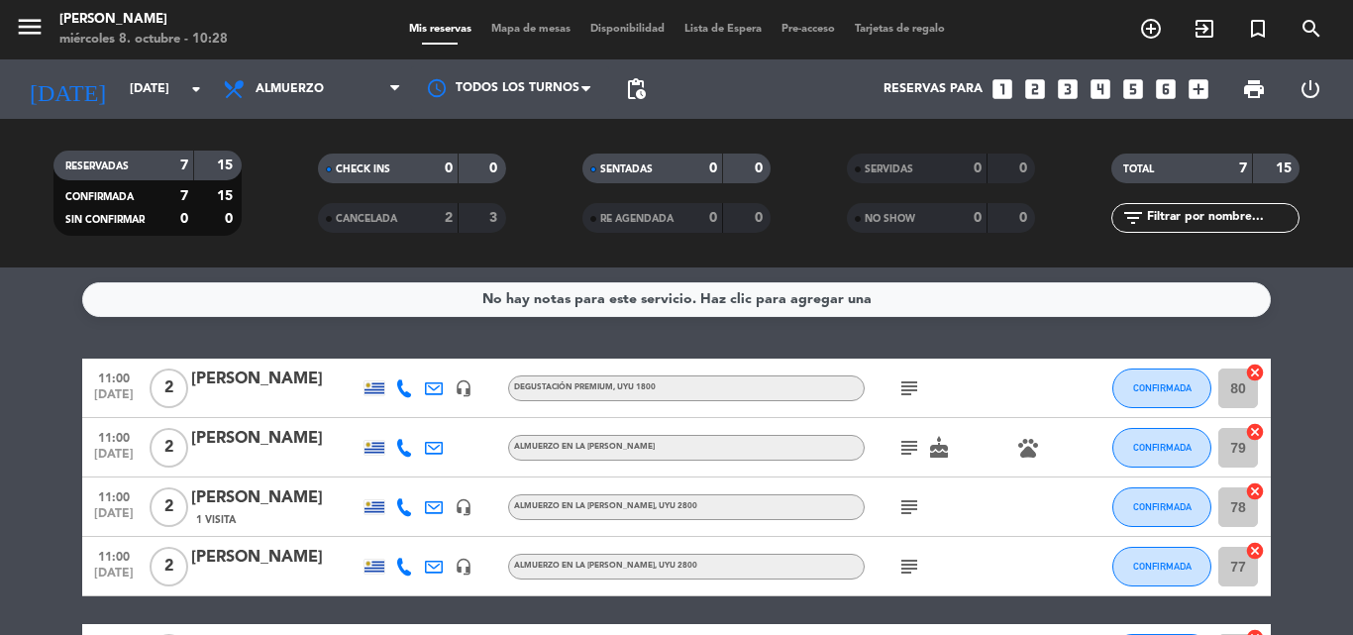
scroll to position [198, 0]
